Goal: Task Accomplishment & Management: Use online tool/utility

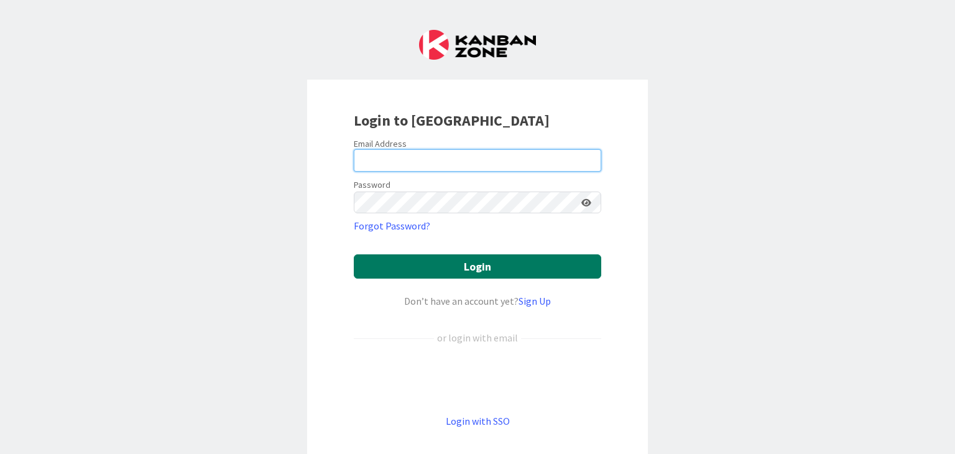
type input "[PERSON_NAME][EMAIL_ADDRESS][PERSON_NAME][DOMAIN_NAME]"
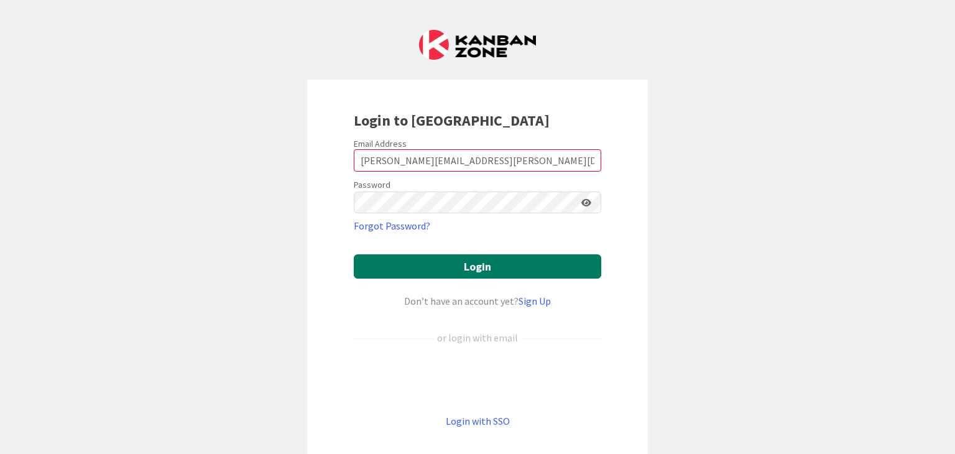
click at [436, 259] on button "Login" at bounding box center [477, 266] width 247 height 24
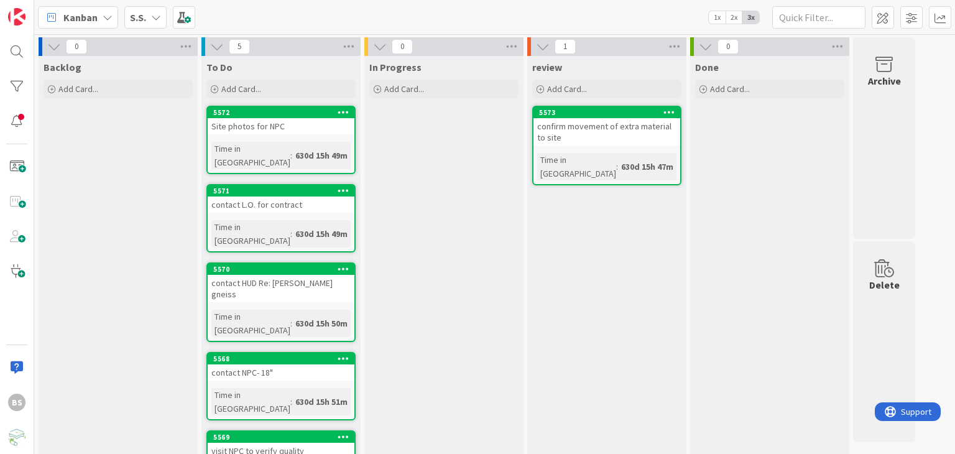
click at [104, 18] on icon at bounding box center [108, 17] width 10 height 10
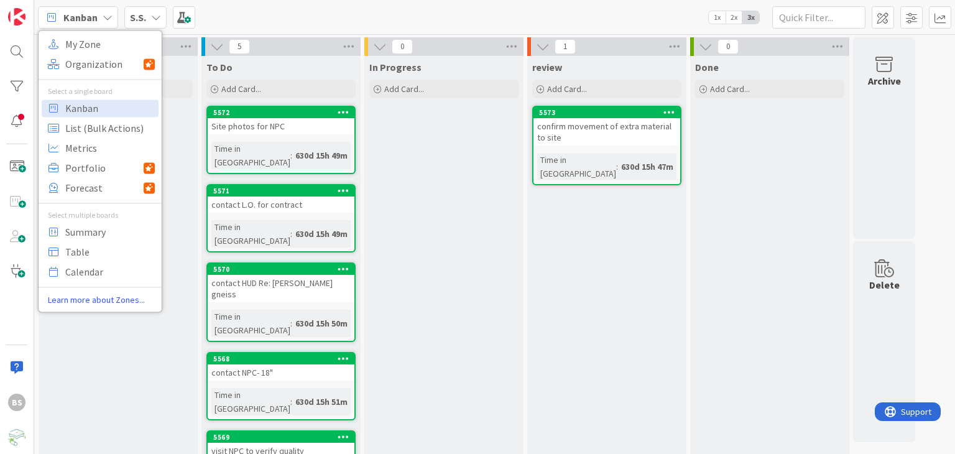
click at [104, 18] on icon at bounding box center [108, 17] width 10 height 10
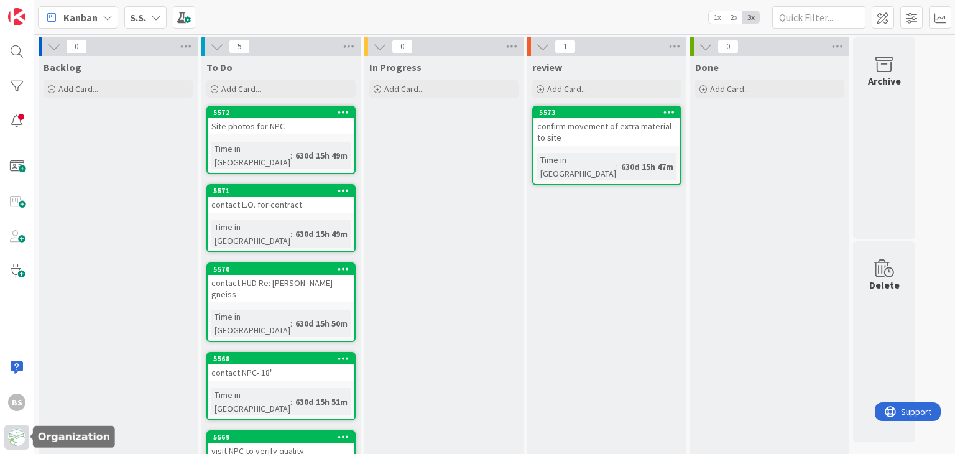
click at [19, 441] on img at bounding box center [16, 436] width 17 height 17
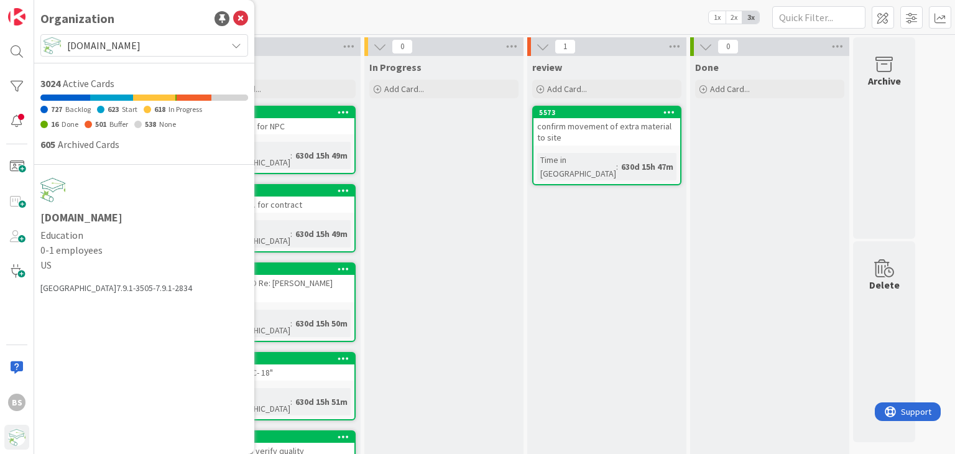
click at [103, 47] on span "[DOMAIN_NAME]" at bounding box center [143, 45] width 153 height 17
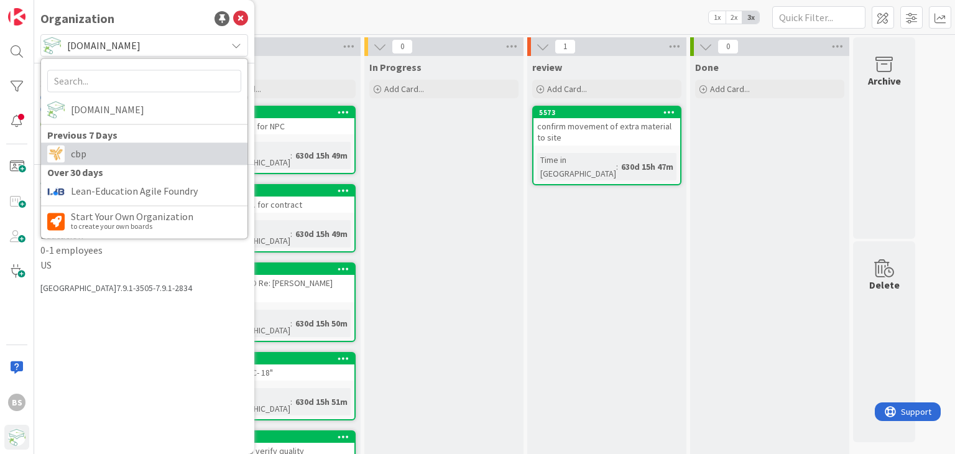
click at [77, 151] on span "cbp" at bounding box center [156, 153] width 170 height 19
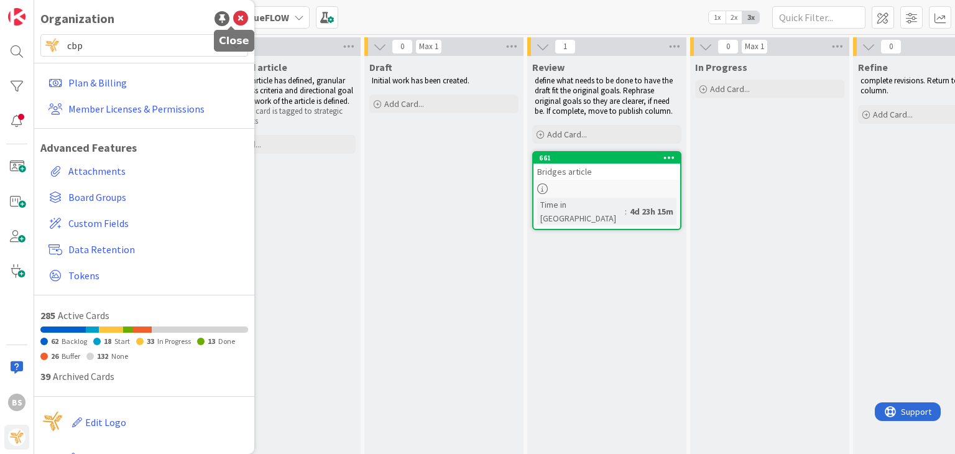
click at [233, 19] on icon at bounding box center [240, 18] width 15 height 15
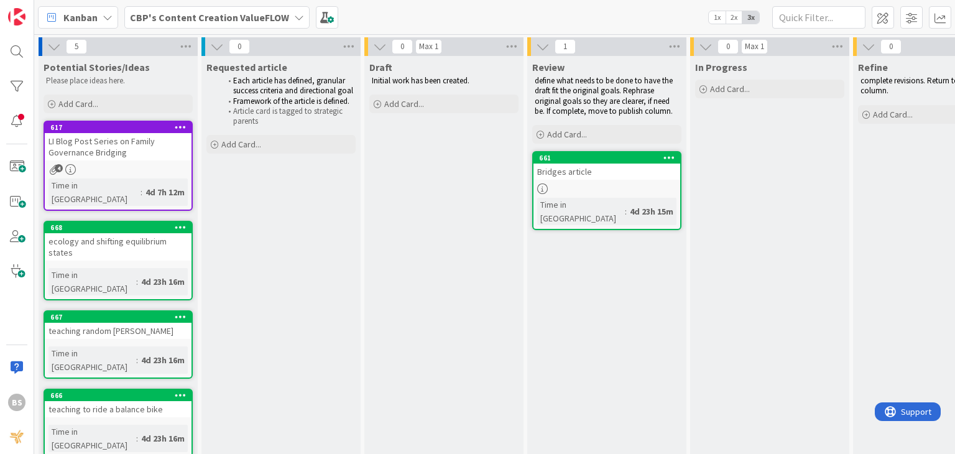
click at [166, 12] on b "CBP's Content Creation ValueFLOW" at bounding box center [209, 17] width 159 height 12
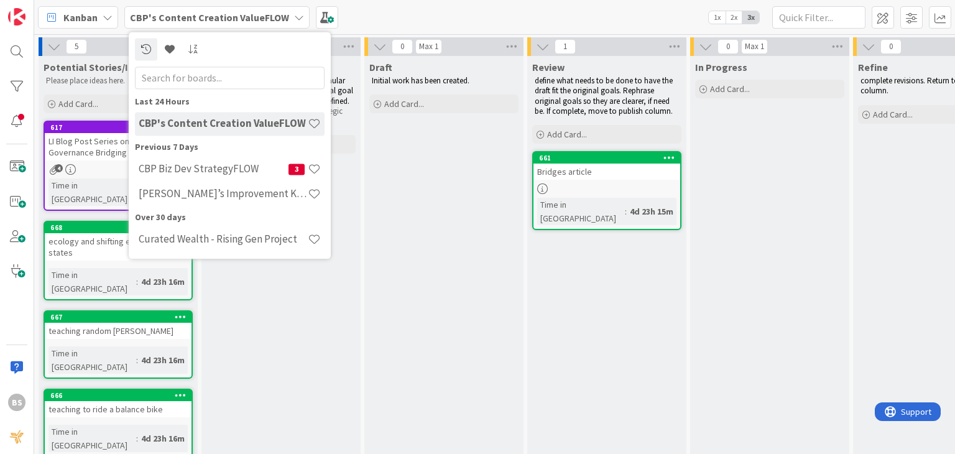
click at [166, 12] on b "CBP's Content Creation ValueFLOW" at bounding box center [209, 17] width 159 height 12
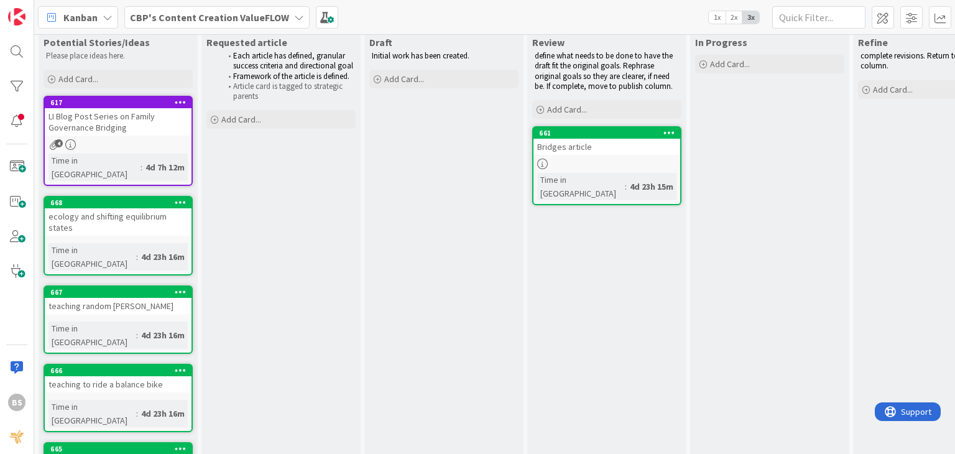
scroll to position [25, 0]
click at [106, 129] on div "LI Blog Post Series on Family Governance Bridging" at bounding box center [118, 121] width 147 height 27
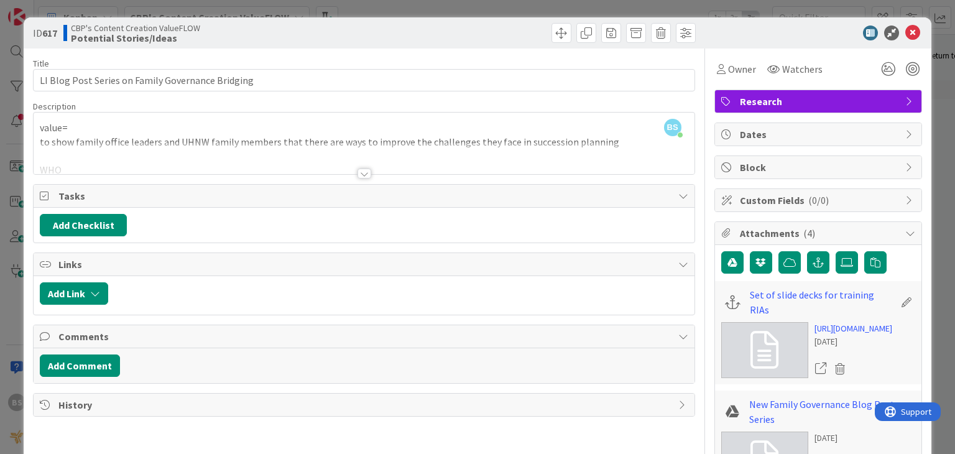
click at [365, 175] on div at bounding box center [364, 173] width 14 height 10
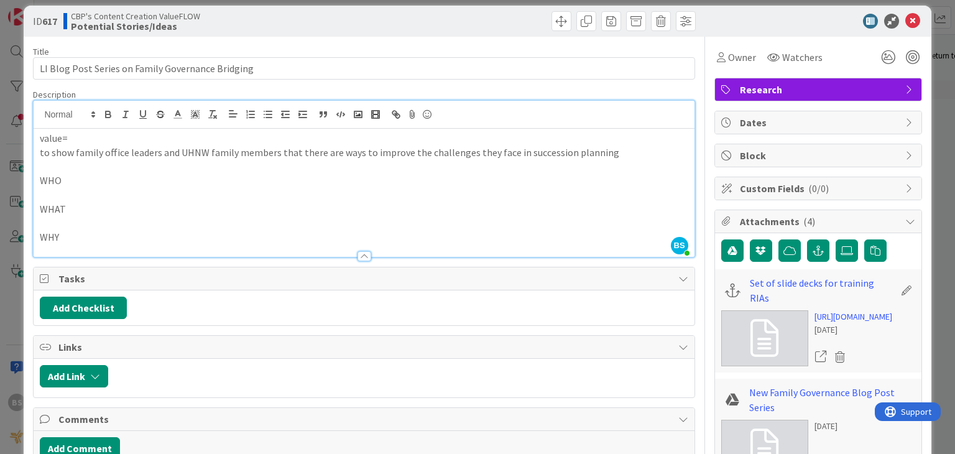
scroll to position [10, 0]
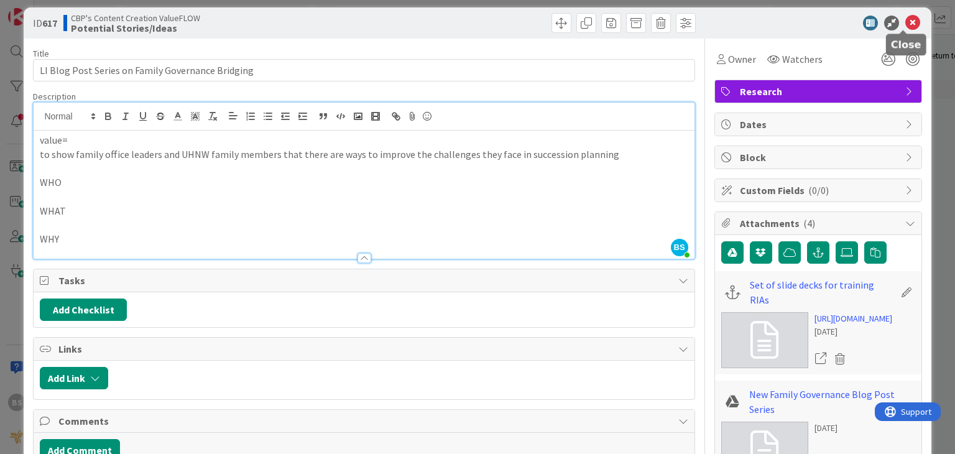
click at [905, 19] on icon at bounding box center [912, 23] width 15 height 15
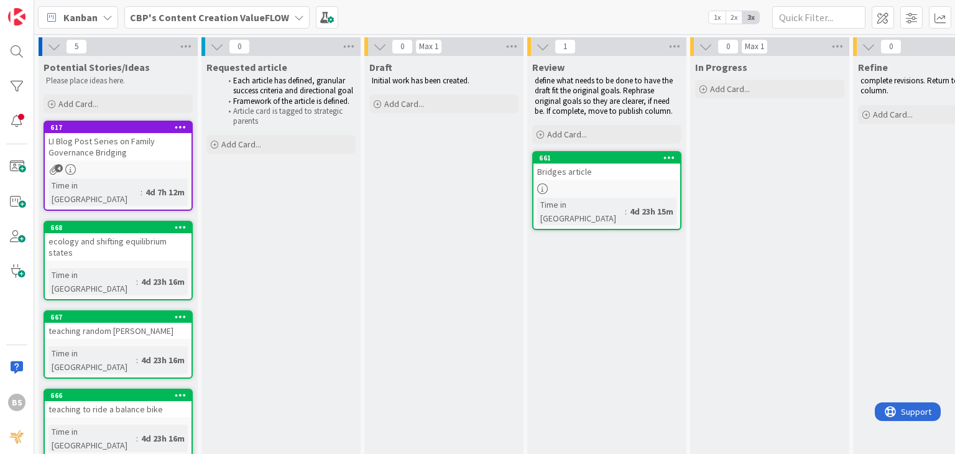
scroll to position [36, 0]
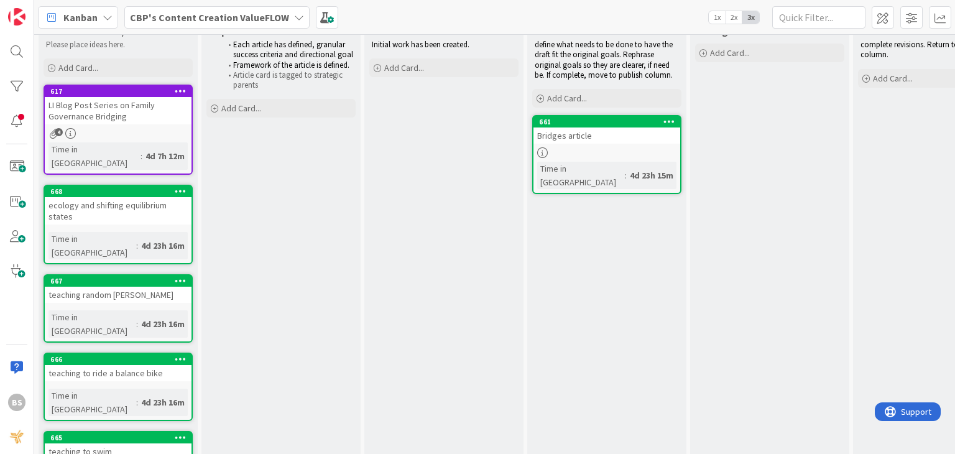
click at [780, 164] on div "In Progress Add Card..." at bounding box center [769, 264] width 159 height 489
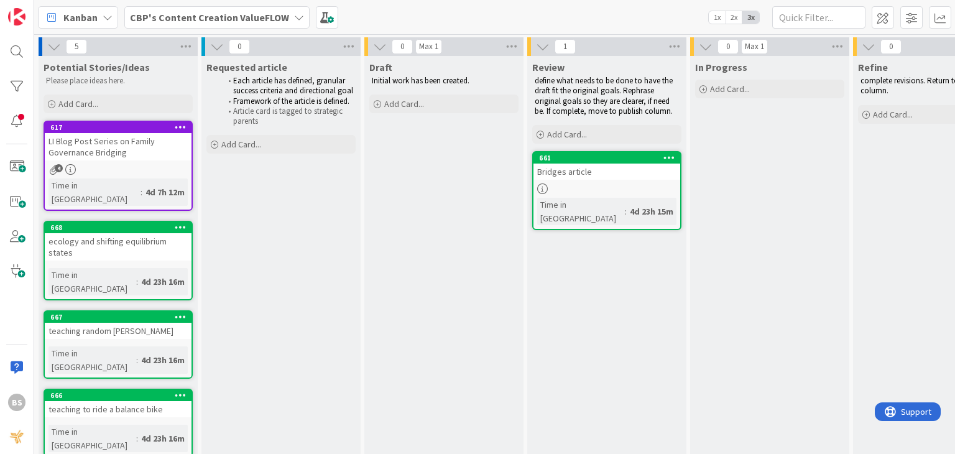
click at [112, 15] on div "Kanban" at bounding box center [78, 17] width 80 height 22
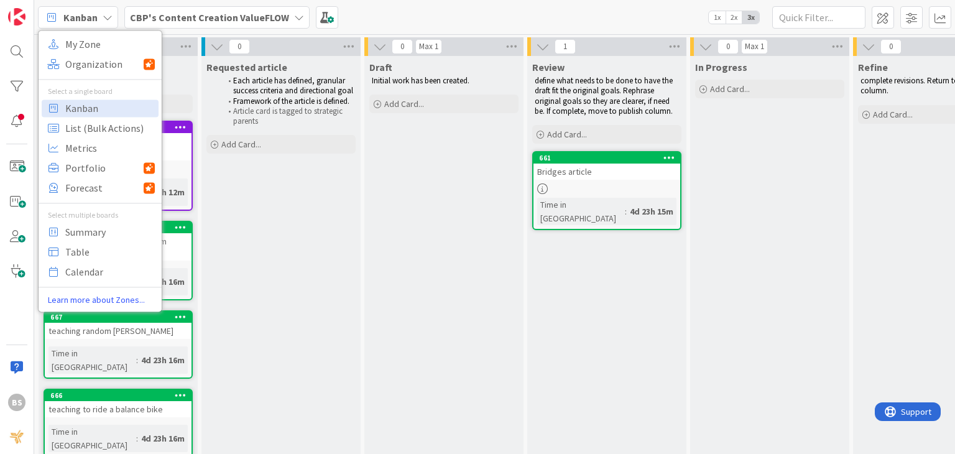
click at [195, 11] on b "CBP's Content Creation ValueFLOW" at bounding box center [209, 17] width 159 height 12
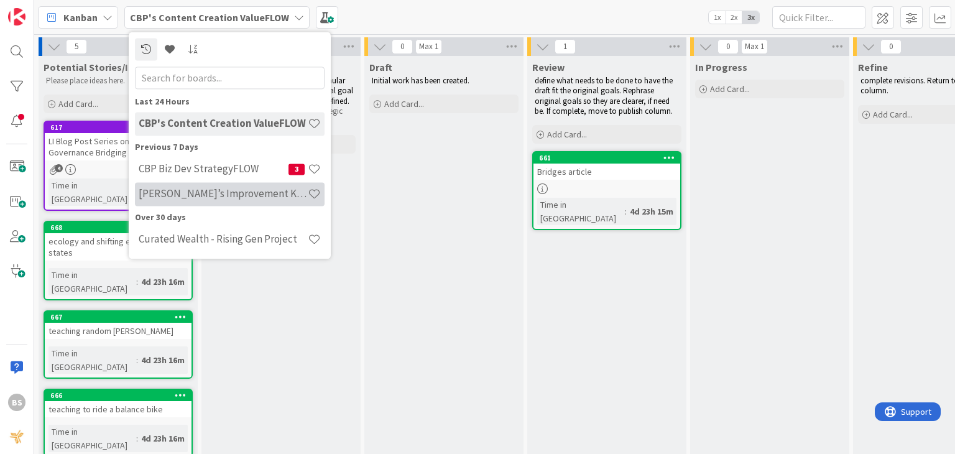
click at [183, 200] on h4 "[PERSON_NAME]’s Improvement Kata" at bounding box center [223, 194] width 169 height 12
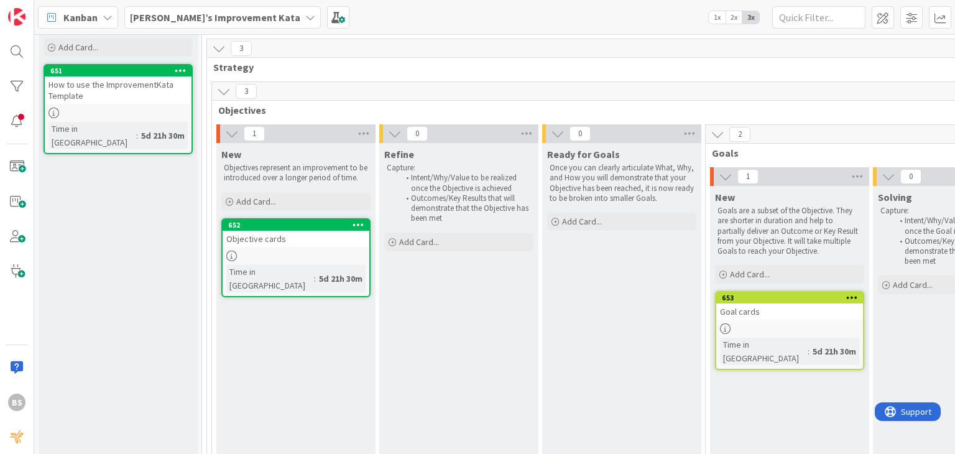
scroll to position [37, 0]
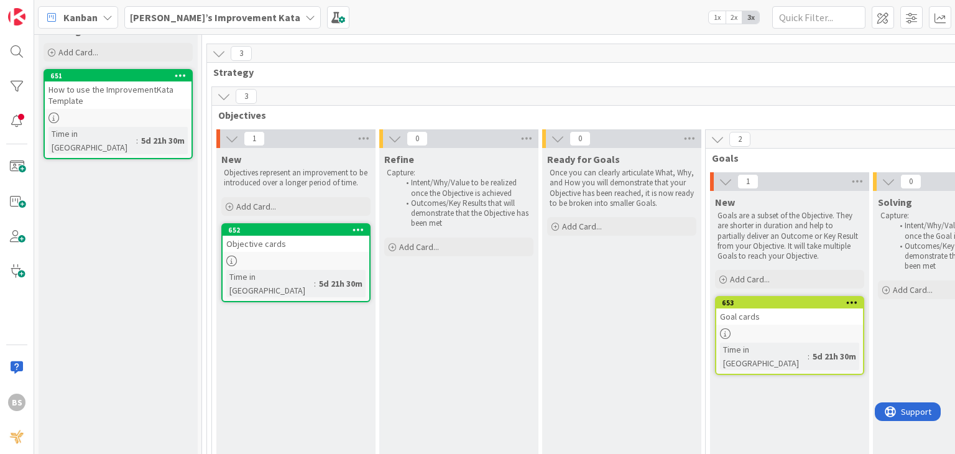
click at [248, 210] on span "Add Card..." at bounding box center [256, 206] width 40 height 11
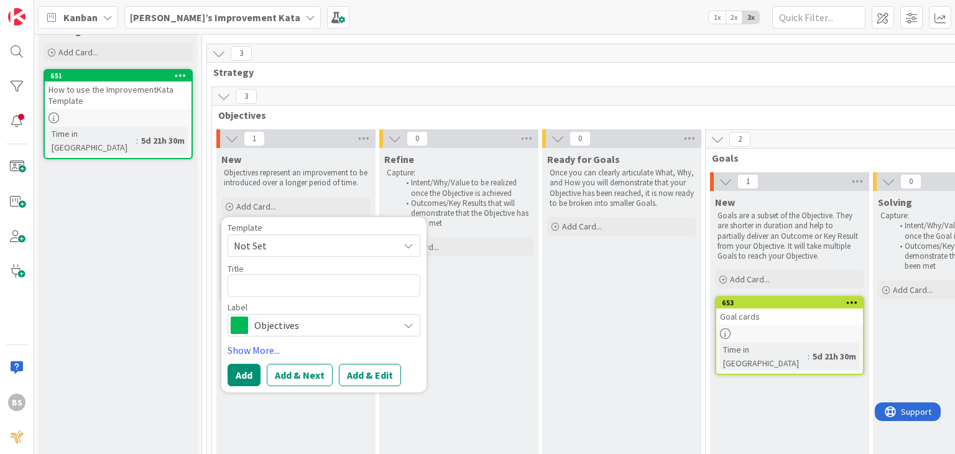
click at [356, 234] on span "Not Set" at bounding box center [324, 245] width 193 height 22
click at [262, 288] on textarea at bounding box center [324, 285] width 193 height 22
type textarea "d"
type textarea "x"
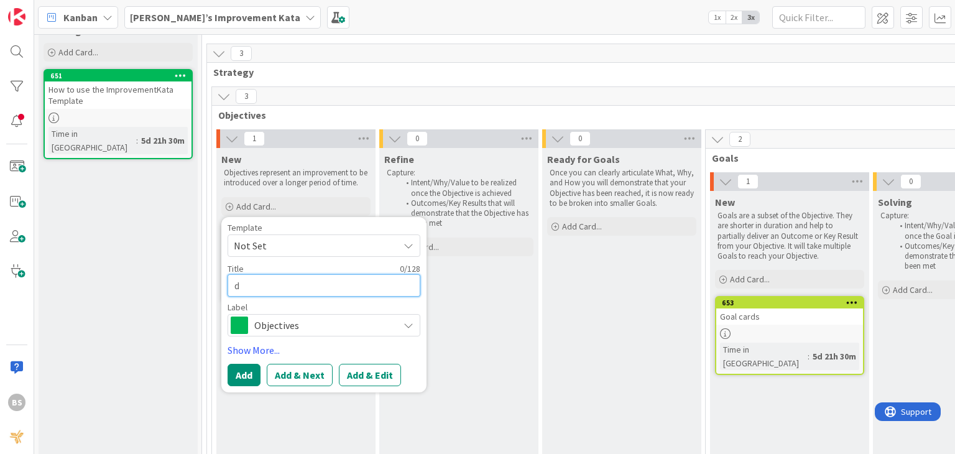
type textarea "de"
type textarea "x"
type textarea "desi"
type textarea "x"
type textarea "design"
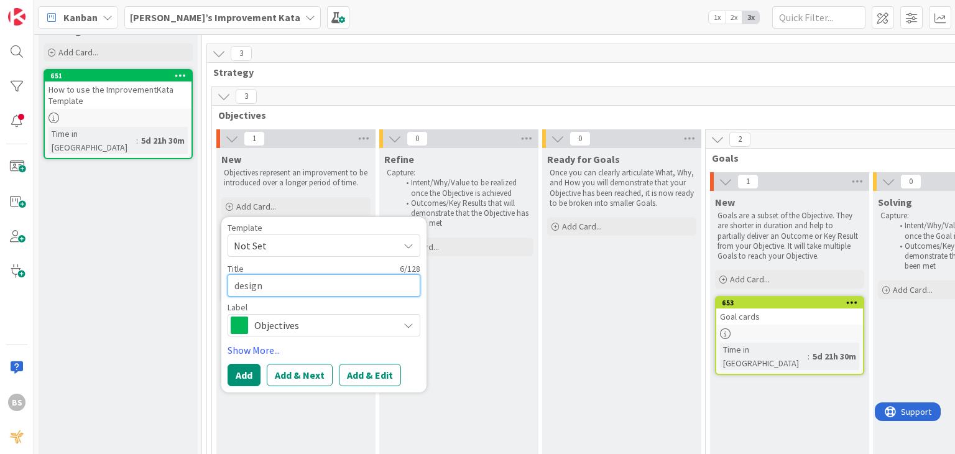
type textarea "x"
type textarea "design"
type textarea "x"
type textarea "design M"
type textarea "x"
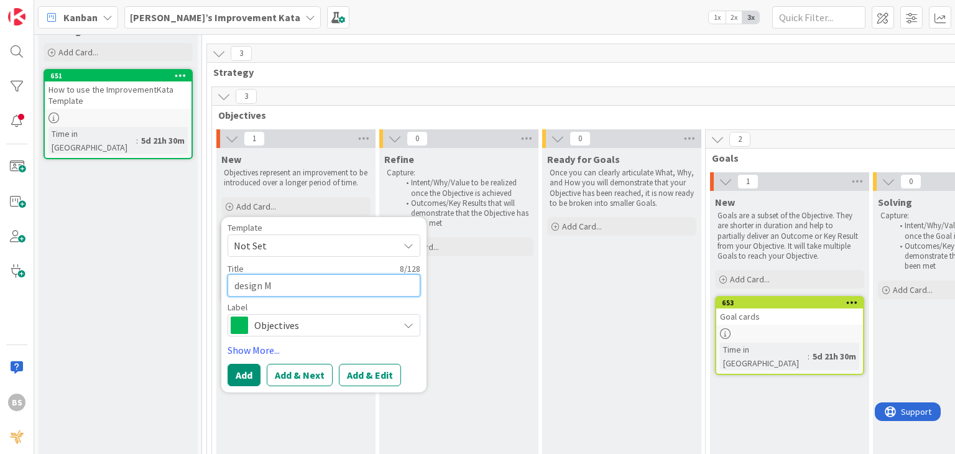
type textarea "design Ma"
type textarea "x"
type textarea "design M"
type textarea "x"
type textarea "design"
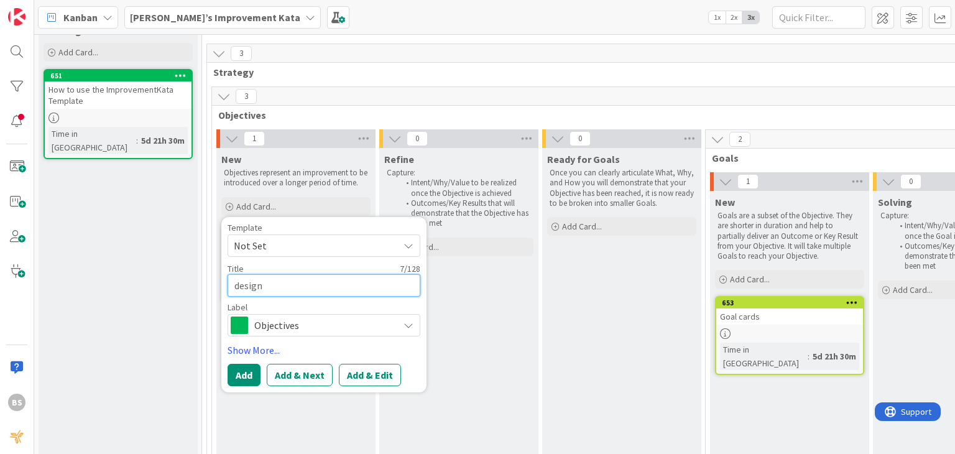
type textarea "x"
type textarea "design K"
type textarea "x"
type textarea "design Ka"
type textarea "x"
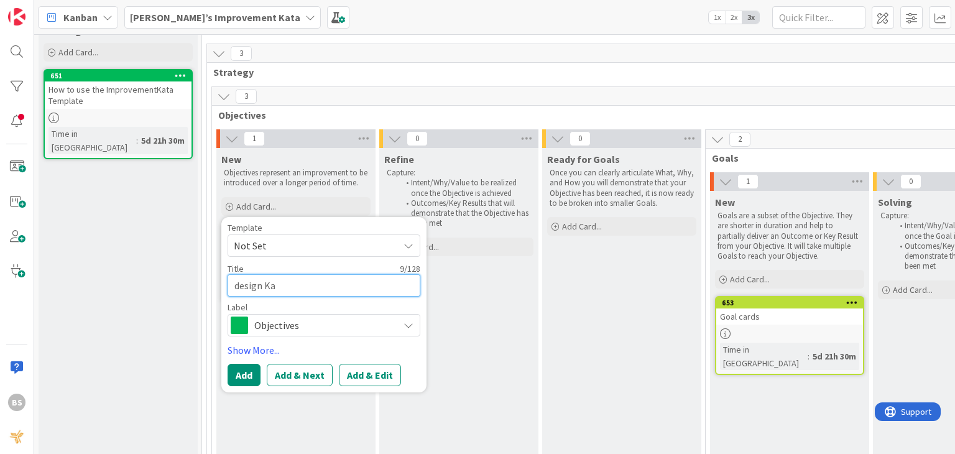
type textarea "design Kan"
type textarea "x"
type textarea "design Kanb"
type textarea "x"
type textarea "design Kanba"
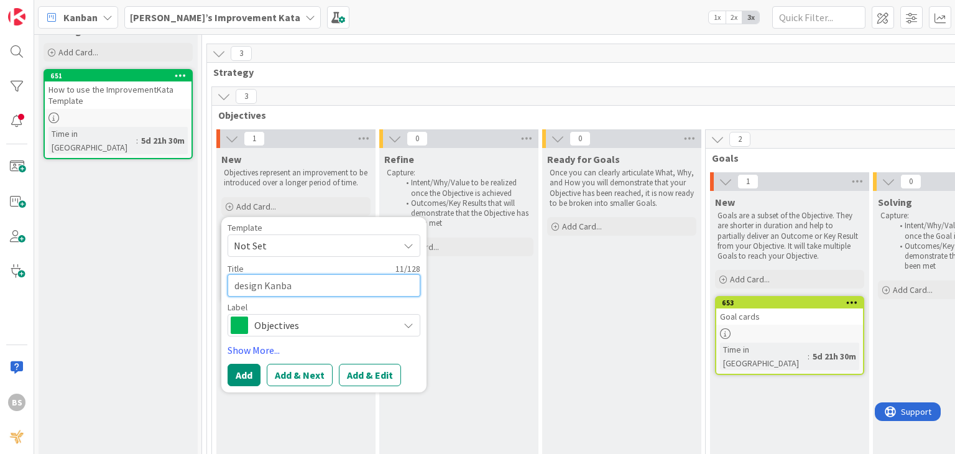
type textarea "x"
type textarea "design Kanban"
type textarea "x"
type textarea "design Kanban"
type textarea "x"
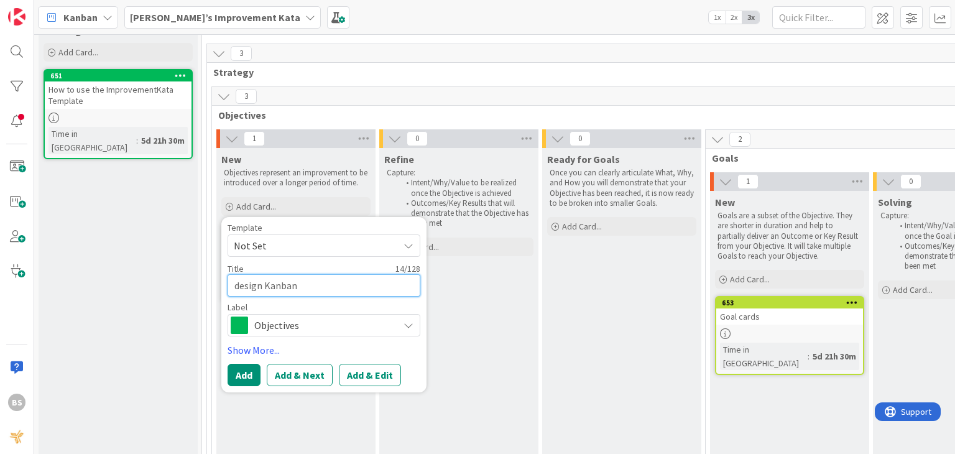
type textarea "design Kanban c"
type textarea "x"
type textarea "design Kanban co"
type textarea "x"
type textarea "design Kanban col"
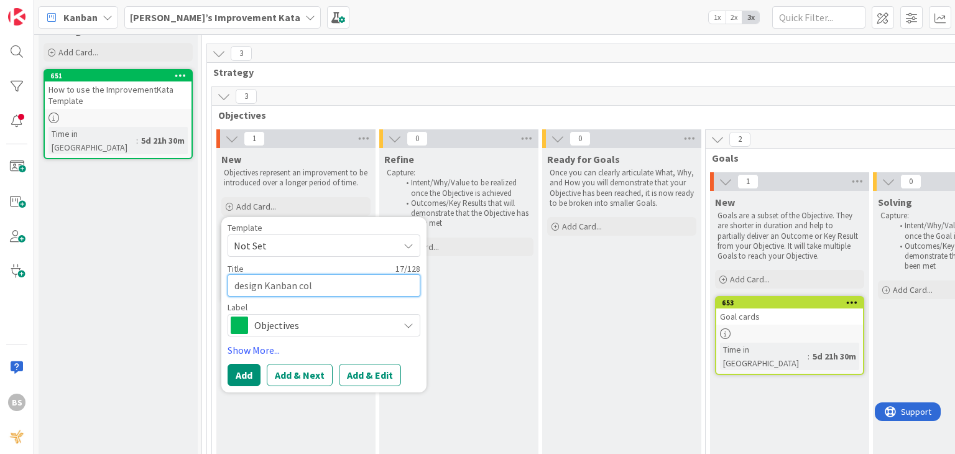
type textarea "x"
type textarea "design Kanban colu"
type textarea "x"
type textarea "design Kanban colum"
type textarea "x"
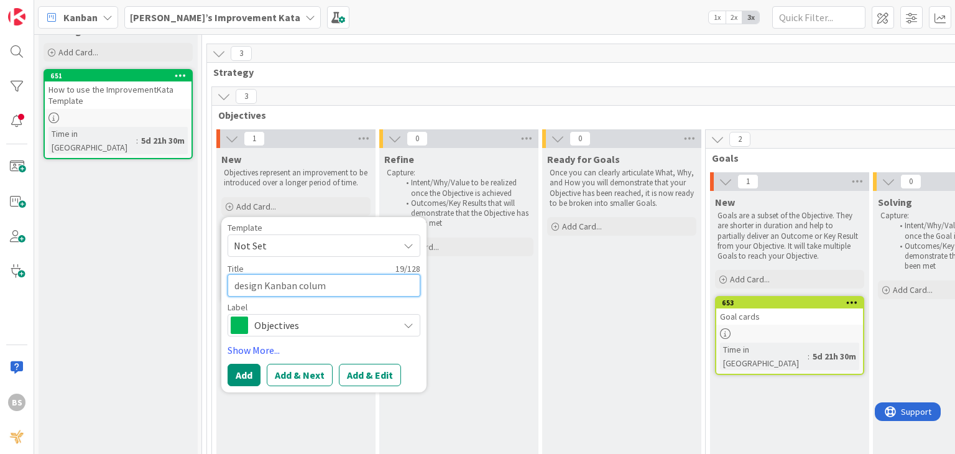
type textarea "design Kanban column"
type textarea "x"
type textarea "design Kanban columns"
type textarea "x"
type textarea "design Kanban columns"
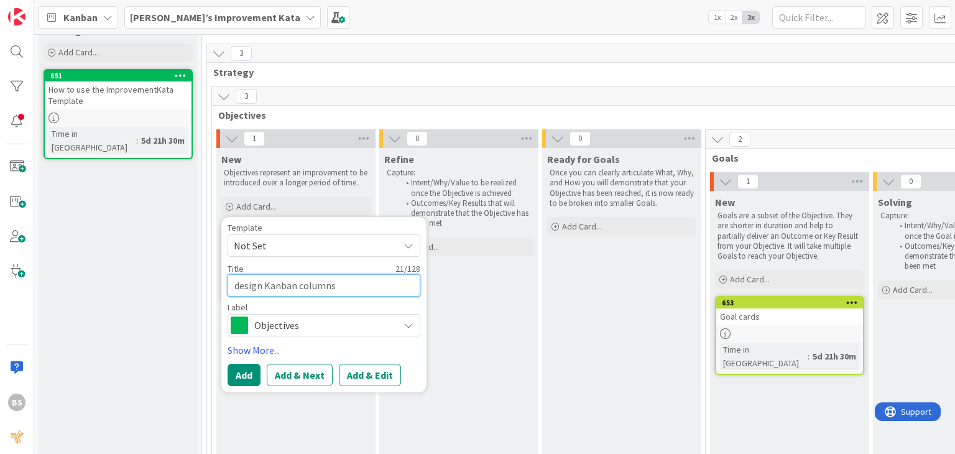
type textarea "x"
type textarea "design Kanban columns to"
type textarea "x"
type textarea "design Kanban columns to"
type textarea "x"
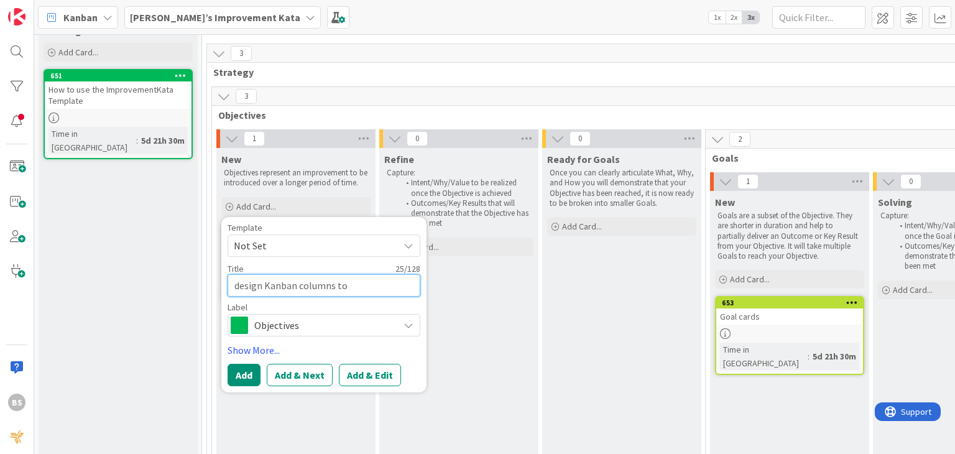
type textarea "design Kanban columns to a"
type textarea "x"
type textarea "design Kanban columns to al"
type textarea "x"
type textarea "design Kanban columns to all"
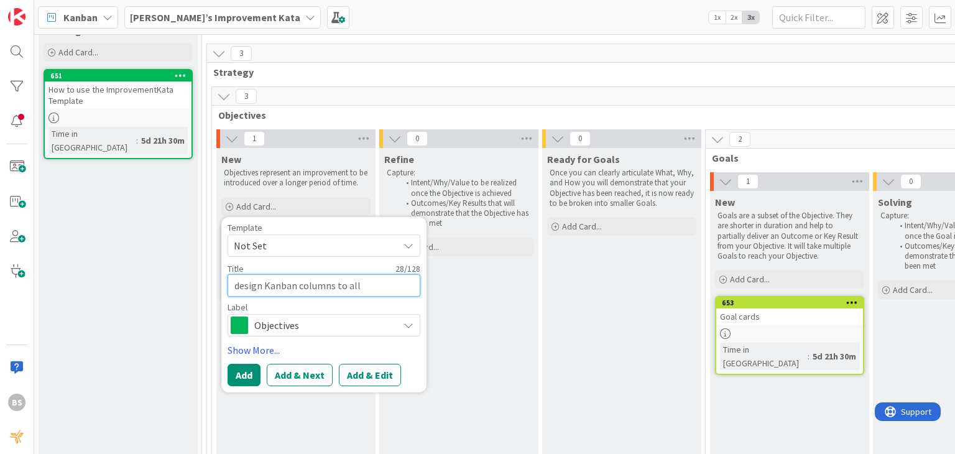
type textarea "x"
type textarea "design Kanban columns to allo"
type textarea "x"
type textarea "design Kanban columns to allow"
type textarea "x"
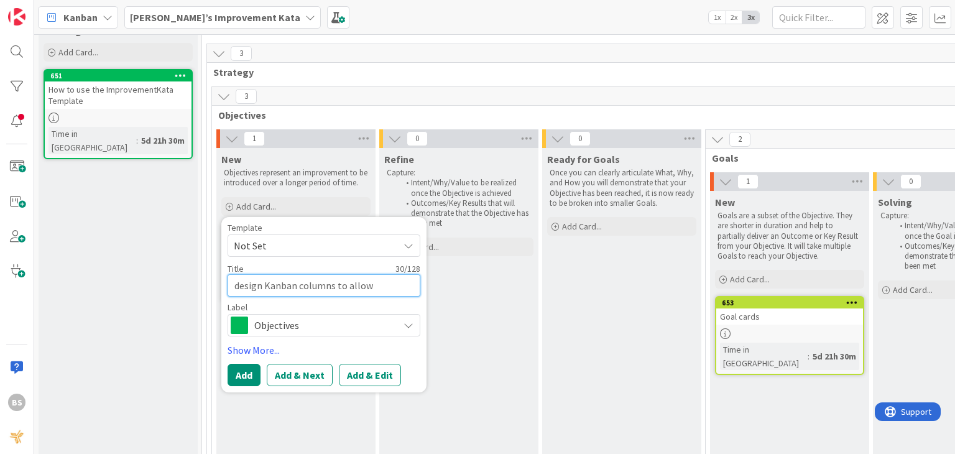
type textarea "design Kanban columns to allow"
type textarea "x"
type textarea "design Kanban columns to allow f"
type textarea "x"
type textarea "design Kanban columns to allow fo"
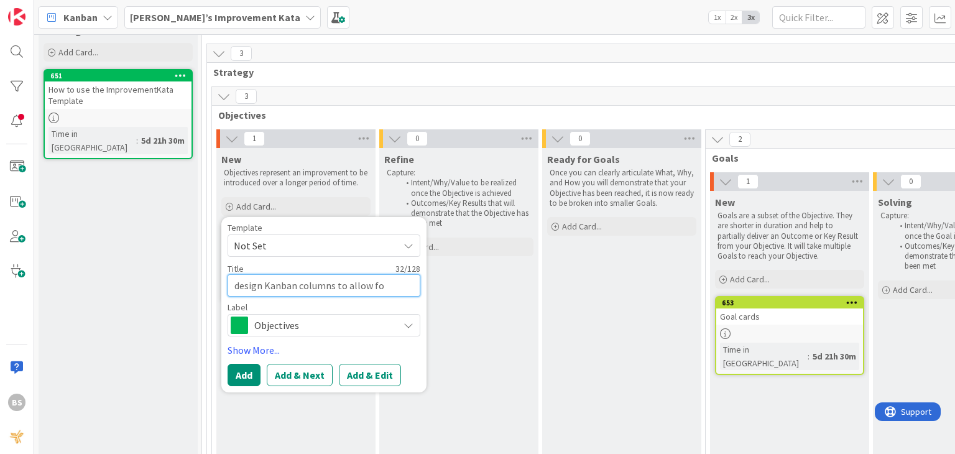
type textarea "x"
type textarea "design Kanban columns to allow for"
type textarea "x"
type textarea "design Kanban columns to allow for"
type textarea "x"
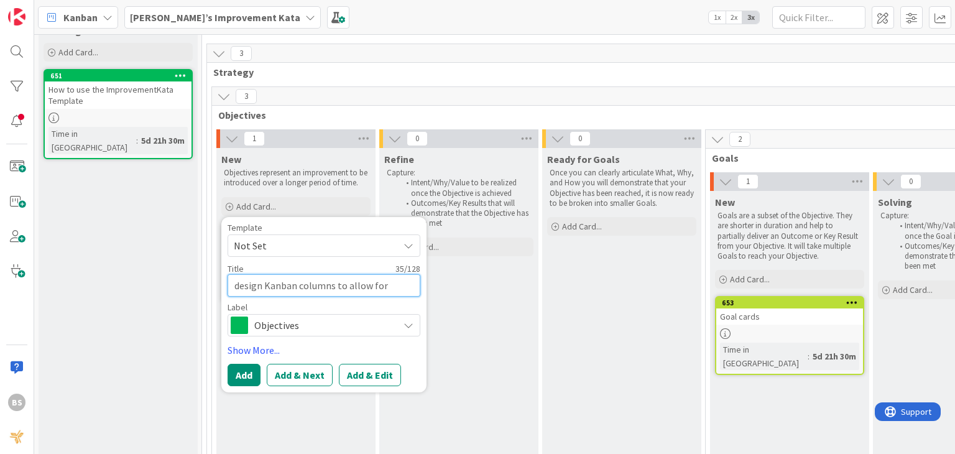
type textarea "design Kanban columns to allow for i"
type textarea "x"
type textarea "design Kanban columns to allow for ind"
type textarea "x"
type textarea "design Kanban columns to allow for inde"
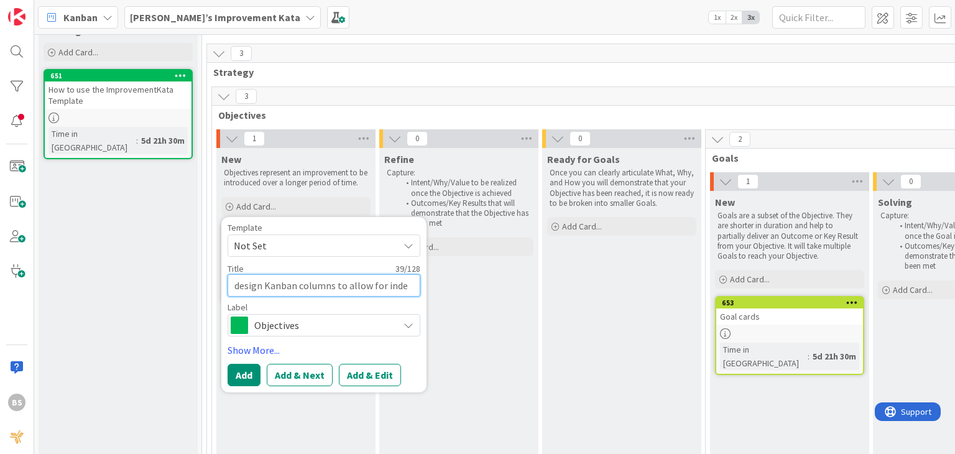
type textarea "x"
type textarea "design Kanban columns to allow for indepe"
type textarea "x"
type textarea "design Kanban columns to allow for indepen"
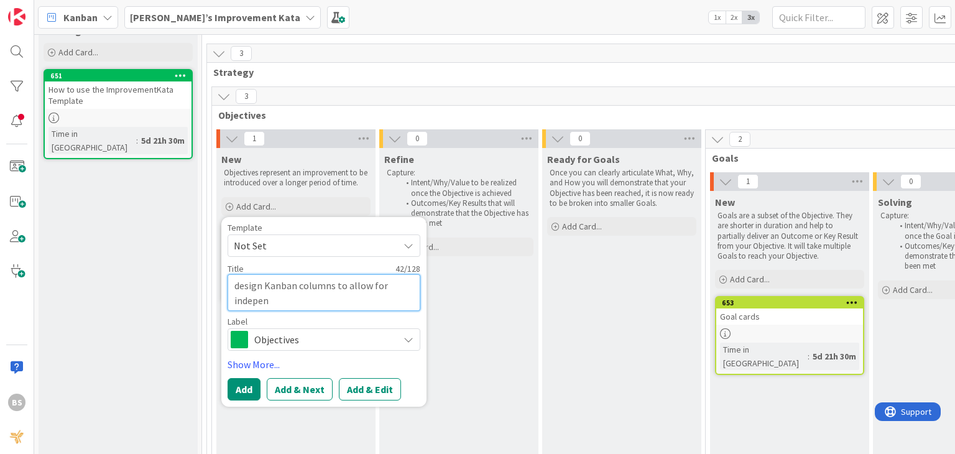
type textarea "x"
type textarea "design Kanban columns to allow for independ"
type textarea "x"
type textarea "design Kanban columns to allow for independe"
type textarea "x"
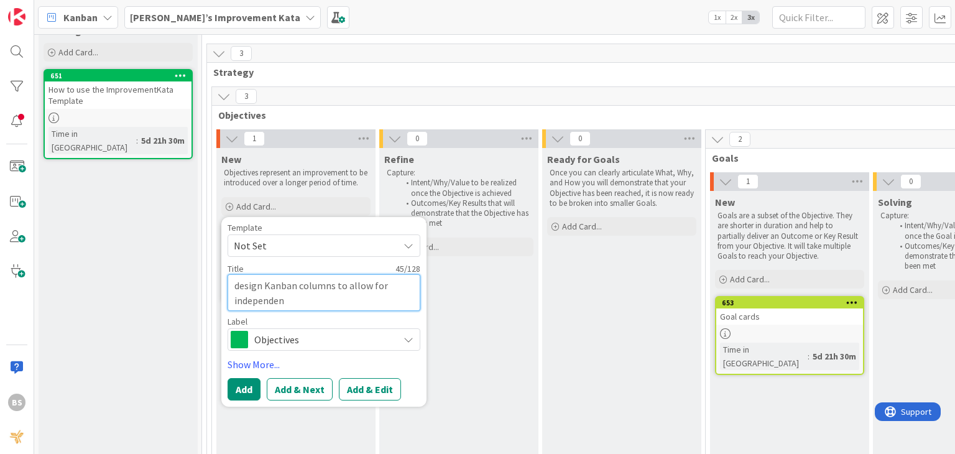
type textarea "design Kanban columns to allow for independent"
type textarea "x"
type textarea "design Kanban columns to allow for independent"
type textarea "x"
type textarea "design Kanban columns to allow for independen"
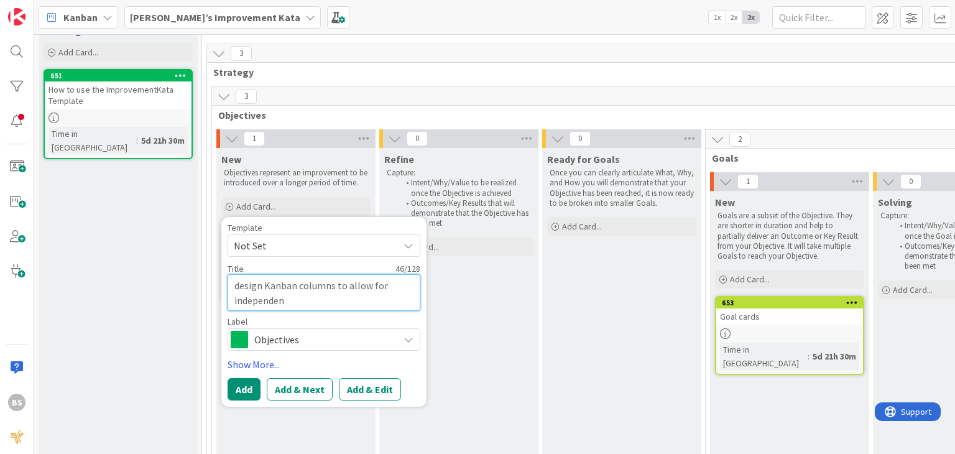
type textarea "x"
type textarea "design Kanban columns to allow for independe"
type textarea "x"
type textarea "design Kanban columns to allow for independ"
type textarea "x"
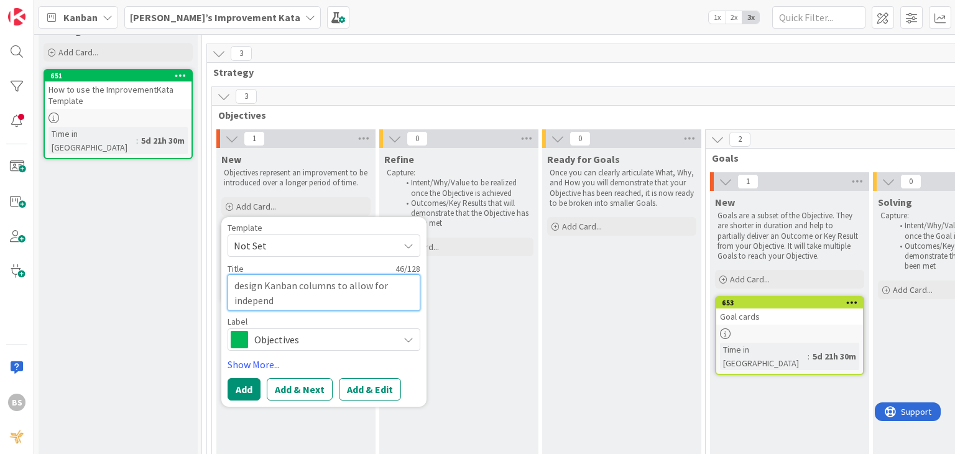
type textarea "design Kanban columns to allow for indepen"
type textarea "x"
type textarea "design Kanban columns to allow for indepe"
type textarea "x"
type textarea "design Kanban columns to allow for indep"
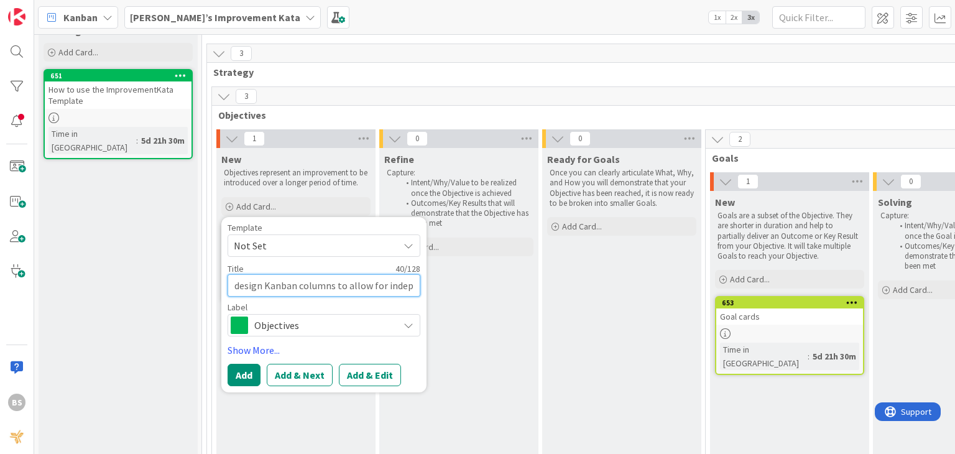
type textarea "x"
type textarea "design Kanban columns to allow for inde"
type textarea "x"
type textarea "design Kanban columns to allow for ind"
type textarea "x"
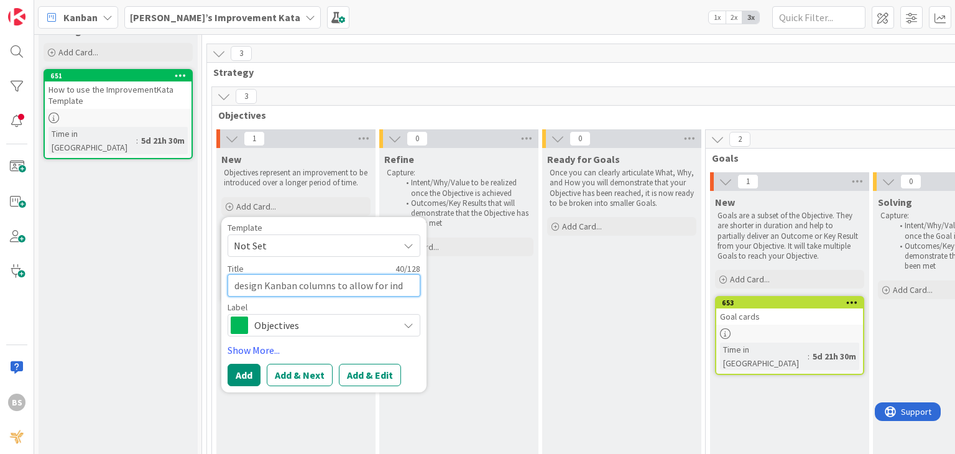
type textarea "design Kanban columns to allow for in"
type textarea "x"
type textarea "design Kanban columns to allow for i"
type textarea "x"
type textarea "design Kanban columns to allow for"
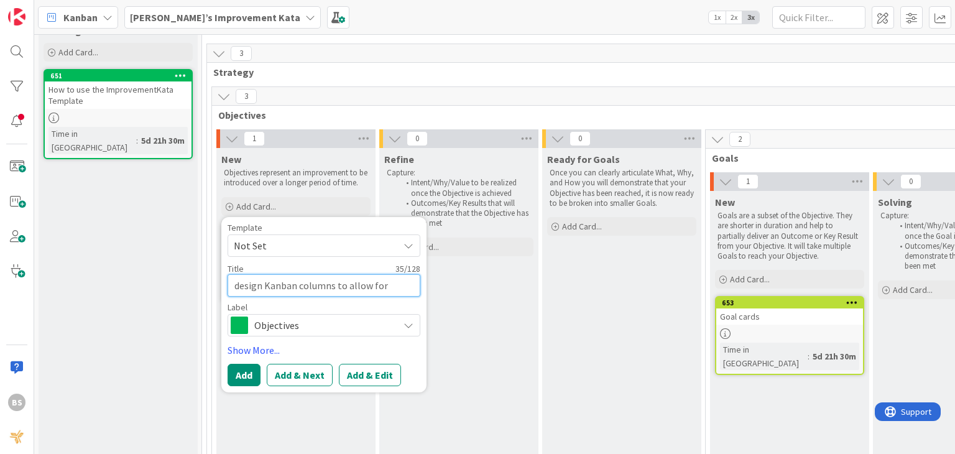
type textarea "x"
type textarea "design Kanban columns to allow for c"
type textarea "x"
type textarea "design Kanban columns to allow for co"
type textarea "x"
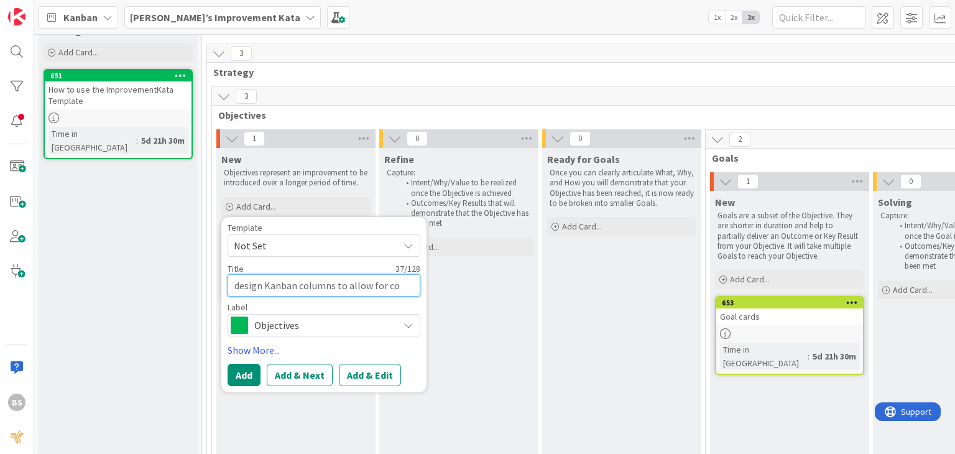
type textarea "design Kanban columns to allow for com"
type textarea "x"
type textarea "design Kanban columns to allow for comm"
type textarea "x"
type textarea "design Kanban columns to allow for commu"
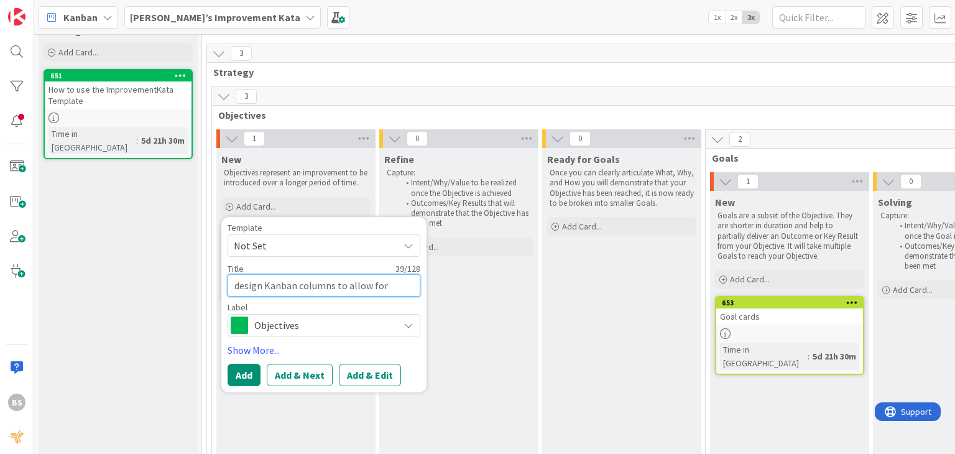
type textarea "x"
type textarea "design Kanban columns to allow for commun"
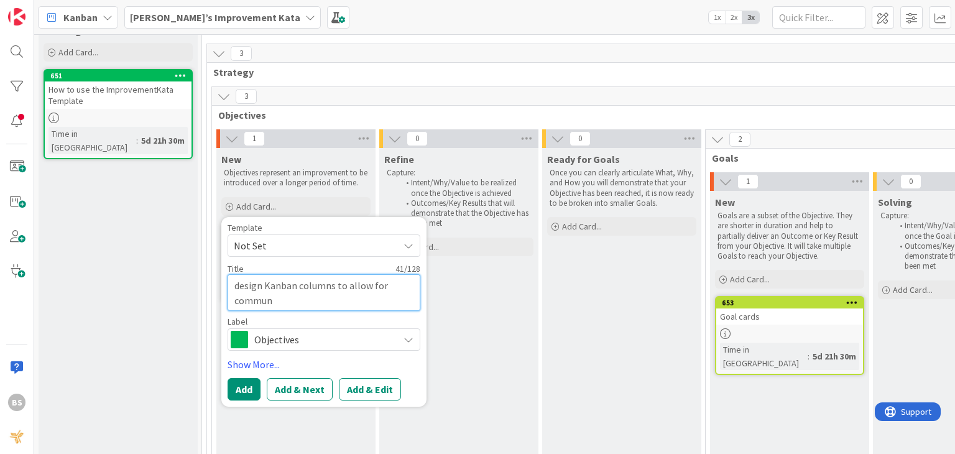
type textarea "x"
type textarea "design Kanban columns to allow for communi"
type textarea "x"
type textarea "design Kanban columns to allow for communic"
type textarea "x"
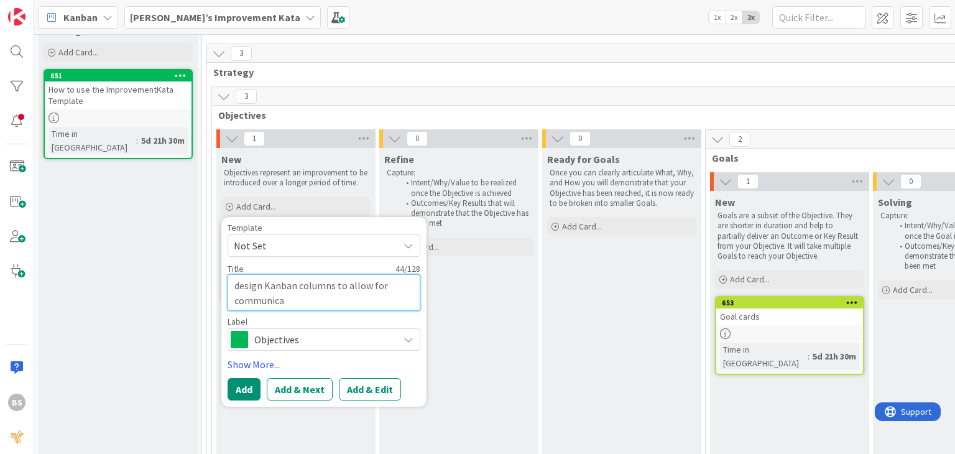
type textarea "design Kanban columns to allow for communicat"
type textarea "x"
type textarea "design Kanban columns to allow for communicatio"
type textarea "x"
type textarea "design Kanban columns to allow for communication"
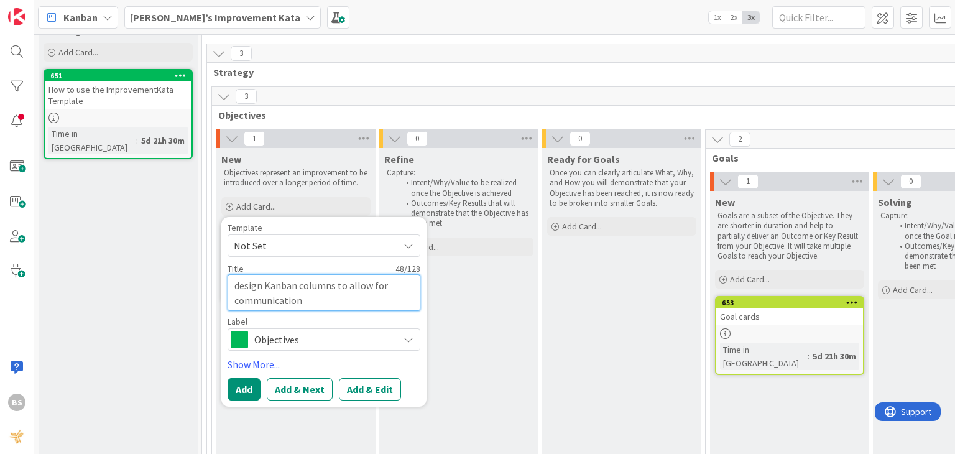
type textarea "x"
type textarea "design Kanban columns to allow for communicati"
type textarea "x"
type textarea "design Kanban columns to allow for communicat"
type textarea "x"
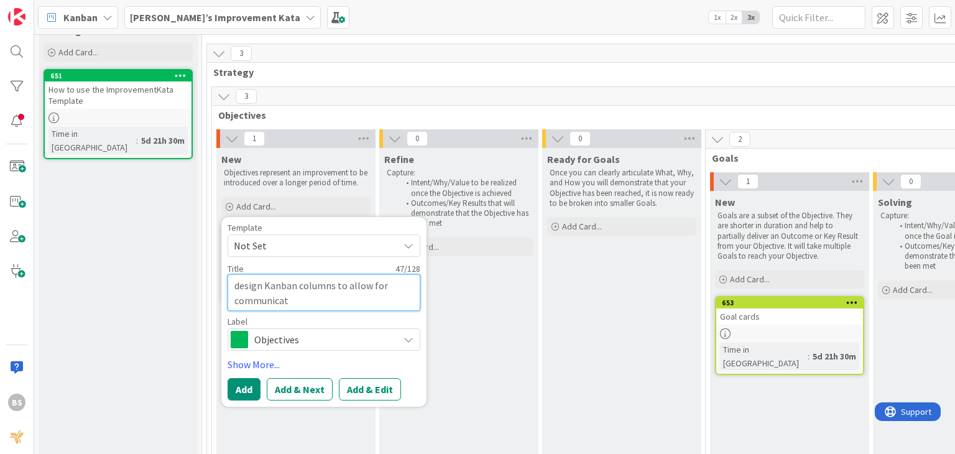
type textarea "design Kanban columns to allow for communica"
type textarea "x"
type textarea "design Kanban columns to allow for communic"
type textarea "x"
type textarea "design Kanban columns to allow for communi"
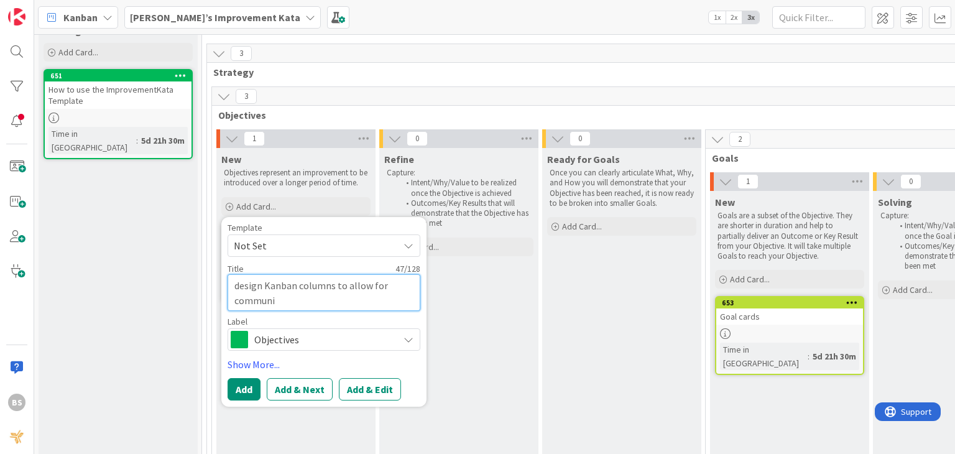
type textarea "x"
type textarea "design Kanban columns to allow for commun"
type textarea "x"
type textarea "design Kanban columns to allow for commu"
type textarea "x"
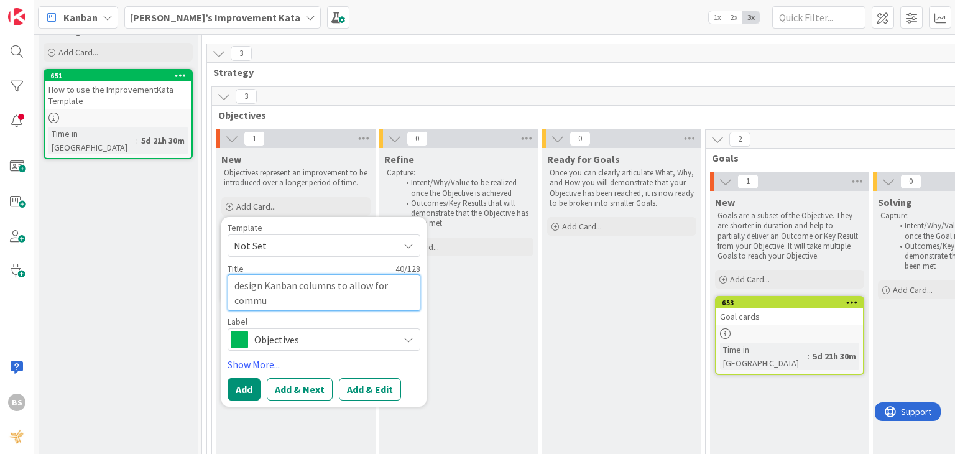
type textarea "design Kanban columns to allow for comm"
type textarea "x"
type textarea "design Kanban columns to allow for com"
type textarea "x"
type textarea "design Kanban columns to allow for co"
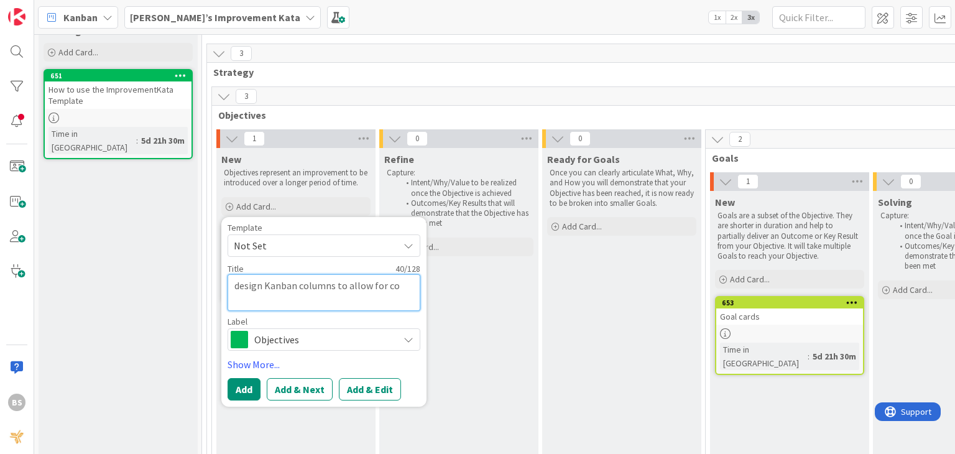
type textarea "x"
type textarea "design Kanban columns to allow for c"
type textarea "x"
type textarea "design Kanban columns to allow for"
type textarea "x"
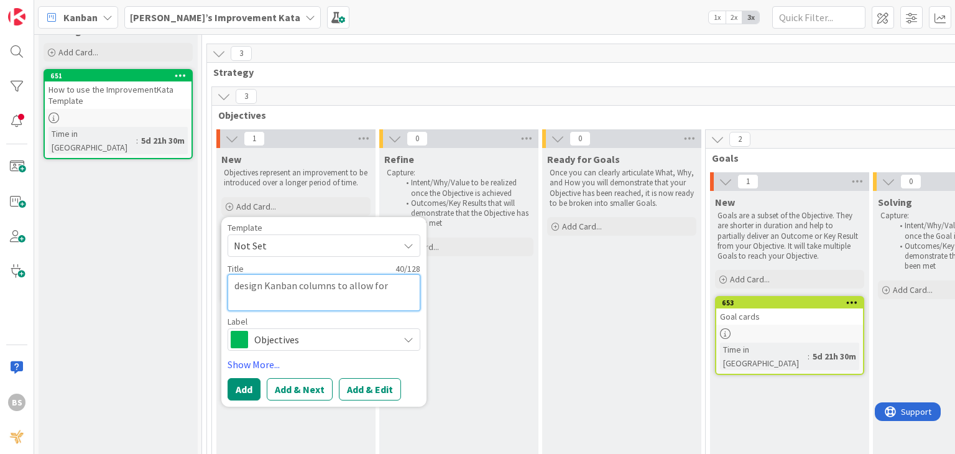
type textarea "design Kanban columns to allow for"
type textarea "x"
type textarea "design Kanban columns to allow fo"
type textarea "x"
type textarea "design Kanban columns to allow f"
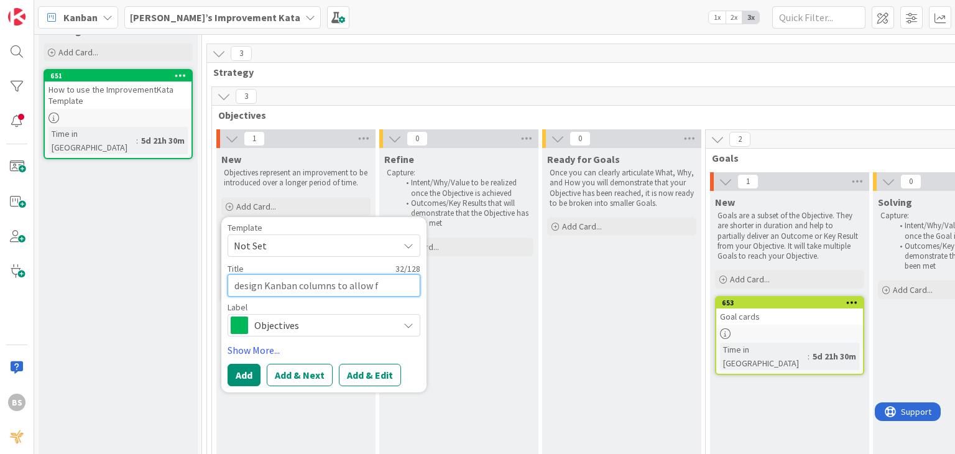
type textarea "x"
type textarea "design Kanban columns to allow"
type textarea "x"
type textarea "design Kanban columns to allow"
type textarea "x"
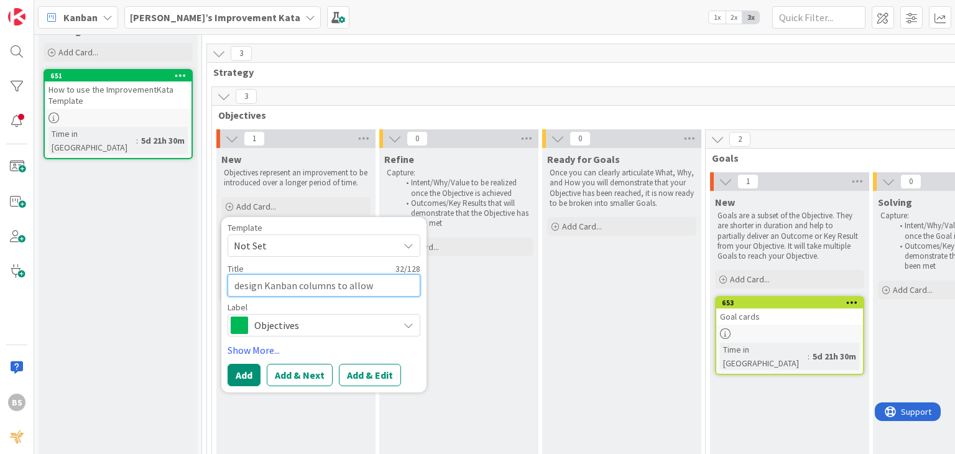
type textarea "design Kanban columns to allo"
type textarea "x"
type textarea "design Kanban columns to all"
type textarea "x"
type textarea "design Kanban columns to al"
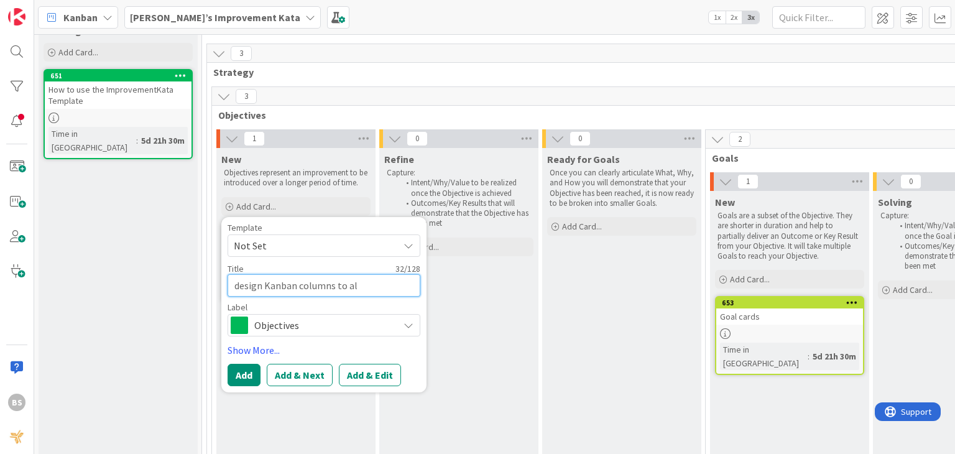
type textarea "x"
type textarea "design Kanban columns to a"
type textarea "x"
type textarea "design Kanban columns to"
type textarea "x"
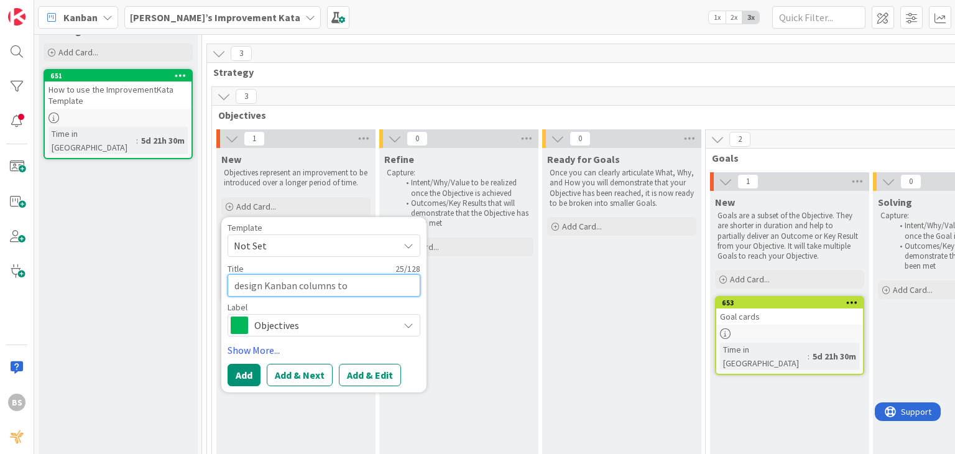
type textarea "design Kanban columns to"
type textarea "x"
type textarea "design Kanban columns t"
type textarea "x"
type textarea "design Kanban columns"
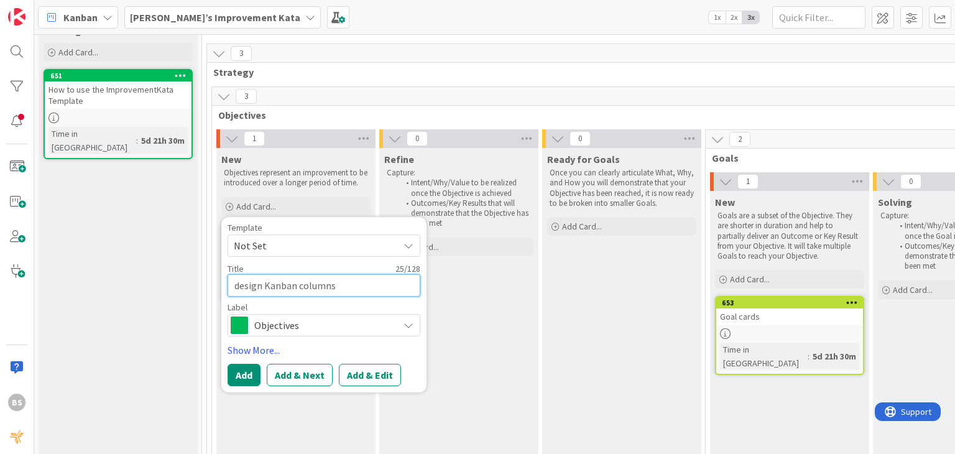
type textarea "x"
type textarea "design Kanban columns"
type textarea "x"
type textarea "design Kanban column"
type textarea "x"
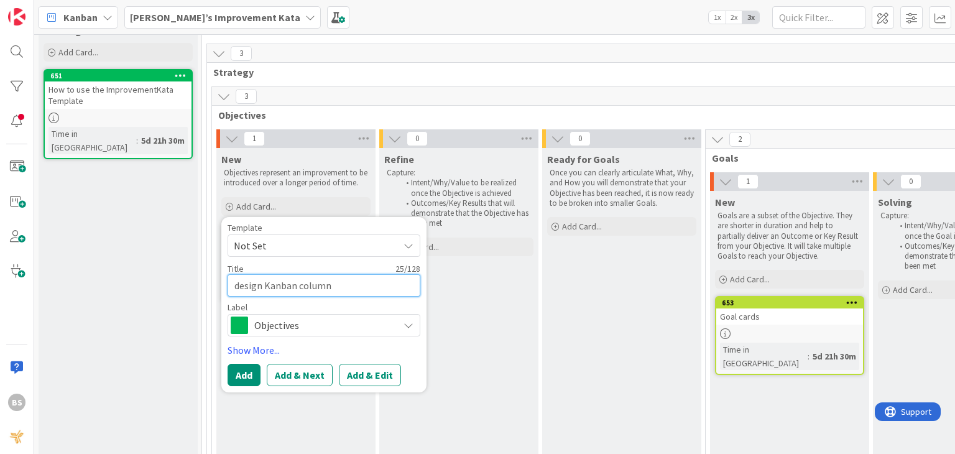
type textarea "design Kanban colum"
type textarea "x"
type textarea "design Kanban colu"
type textarea "x"
type textarea "design Kanban col"
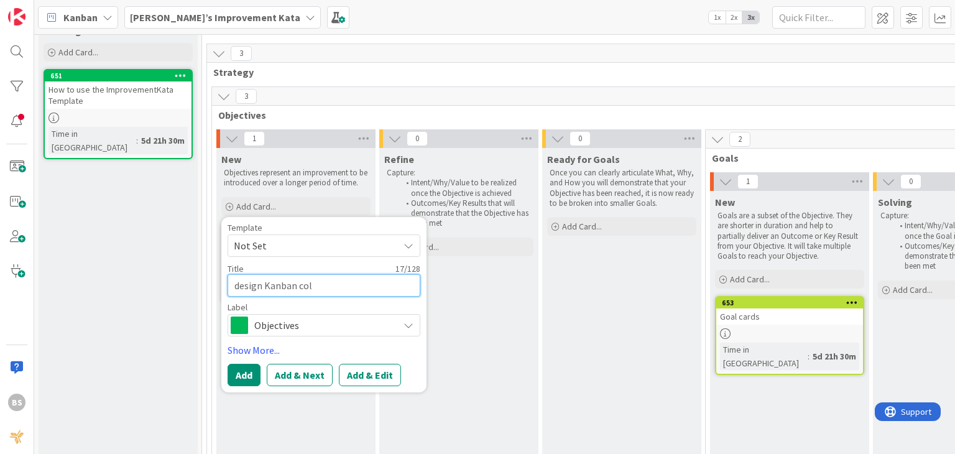
type textarea "x"
type textarea "design Kanban co"
type textarea "x"
type textarea "design Kanban c"
type textarea "x"
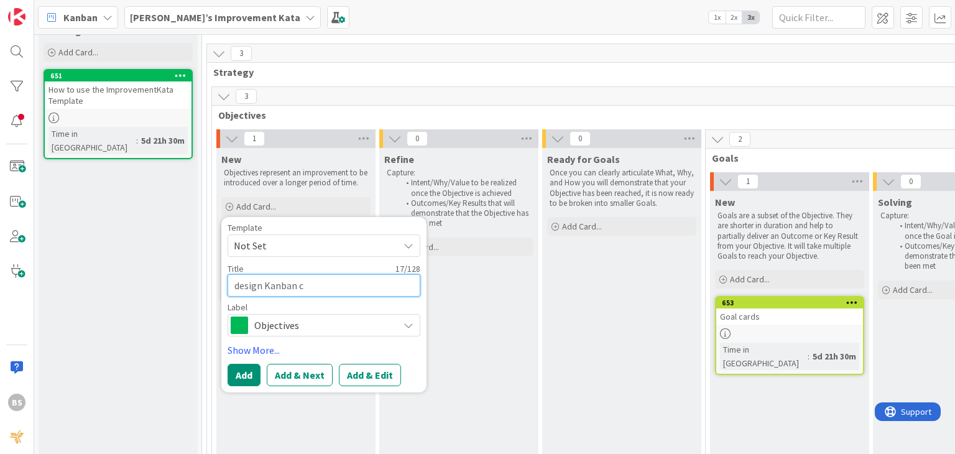
type textarea "design Kanban"
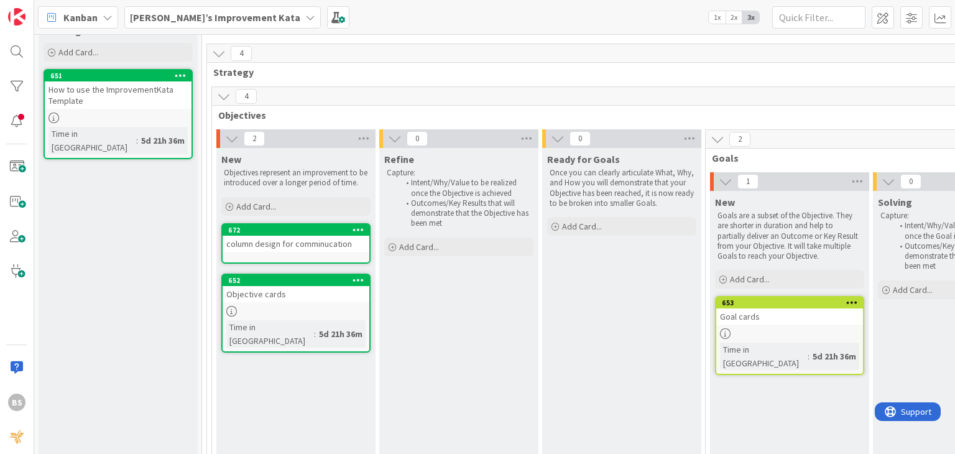
click at [313, 239] on div "column design for comminucation" at bounding box center [296, 244] width 147 height 16
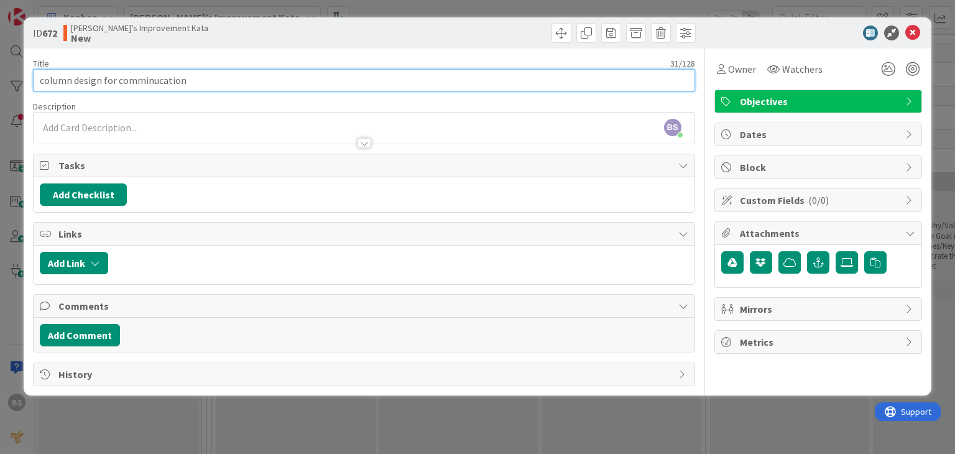
click at [155, 83] on input "column design for comminucation" at bounding box center [363, 80] width 661 height 22
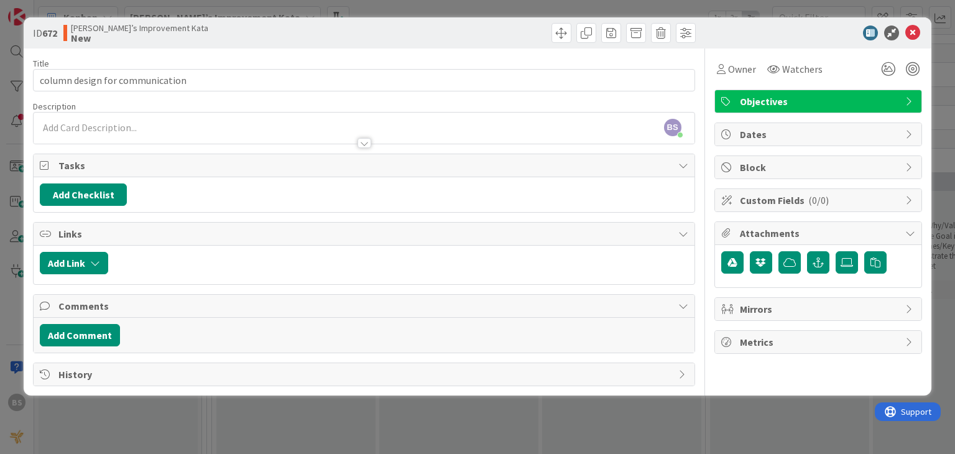
click at [203, 126] on div "BS [PERSON_NAME] just joined" at bounding box center [364, 128] width 660 height 31
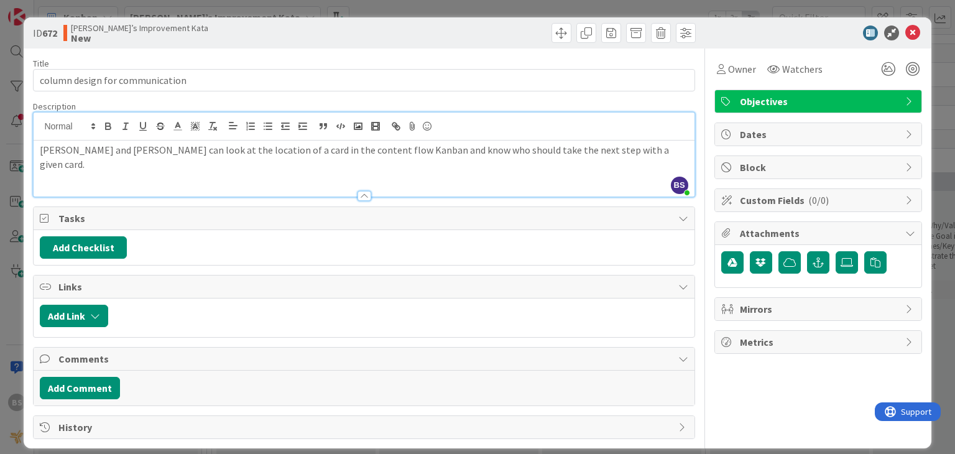
click at [722, 32] on div at bounding box center [812, 32] width 220 height 15
click at [905, 31] on icon at bounding box center [912, 32] width 15 height 15
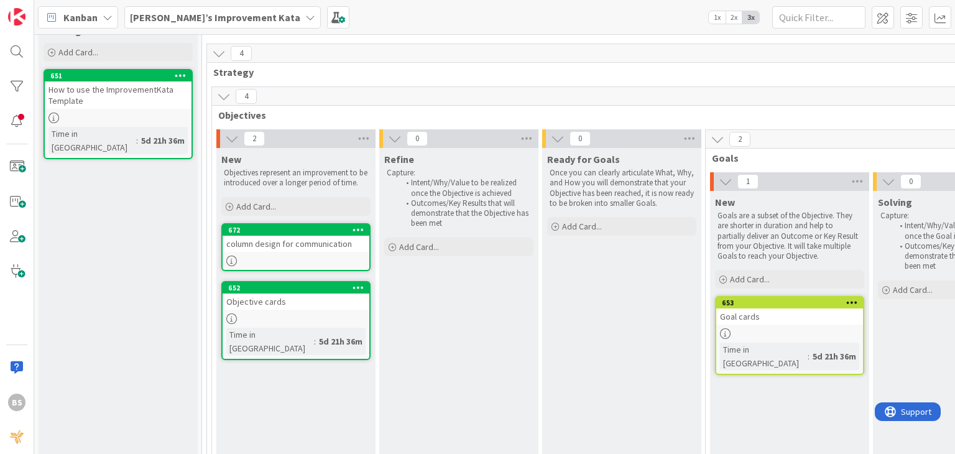
click at [275, 252] on link "672 column design for communication" at bounding box center [295, 247] width 149 height 48
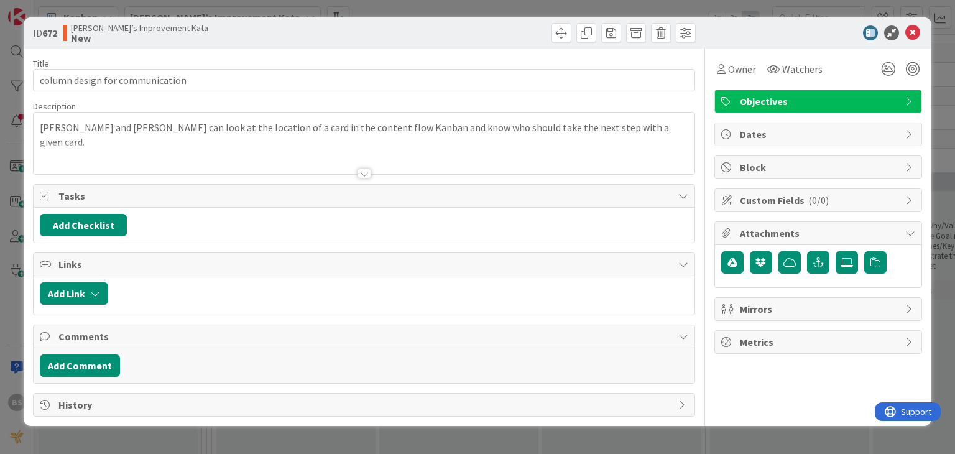
click at [609, 135] on div "[PERSON_NAME] and [PERSON_NAME] can look at the location of a card in the conte…" at bounding box center [364, 144] width 660 height 62
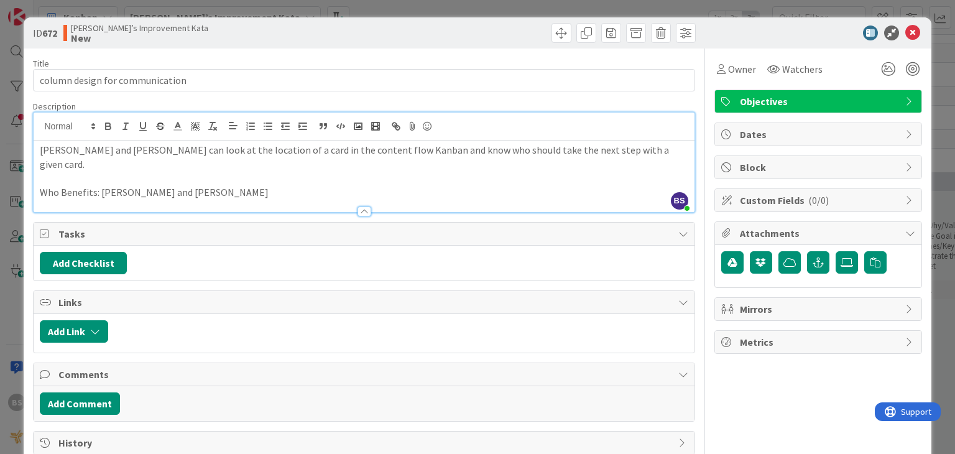
click at [60, 185] on p "Who Benefits: [PERSON_NAME] and [PERSON_NAME]" at bounding box center [364, 192] width 648 height 14
click at [131, 185] on p "Benefits: [PERSON_NAME] and [PERSON_NAME]" at bounding box center [364, 192] width 648 height 14
click at [162, 185] on p "Benefits: [PERSON_NAME] and [PERSON_NAME]" at bounding box center [364, 192] width 648 height 14
click at [152, 185] on p "Benefits: [PERSON_NAME] and [PERSON_NAME] cna begin work without checking in wi…" at bounding box center [364, 192] width 648 height 14
click at [551, 185] on p "Benefits: [PERSON_NAME] and [PERSON_NAME] can begin work without checking in wi…" at bounding box center [364, 192] width 648 height 14
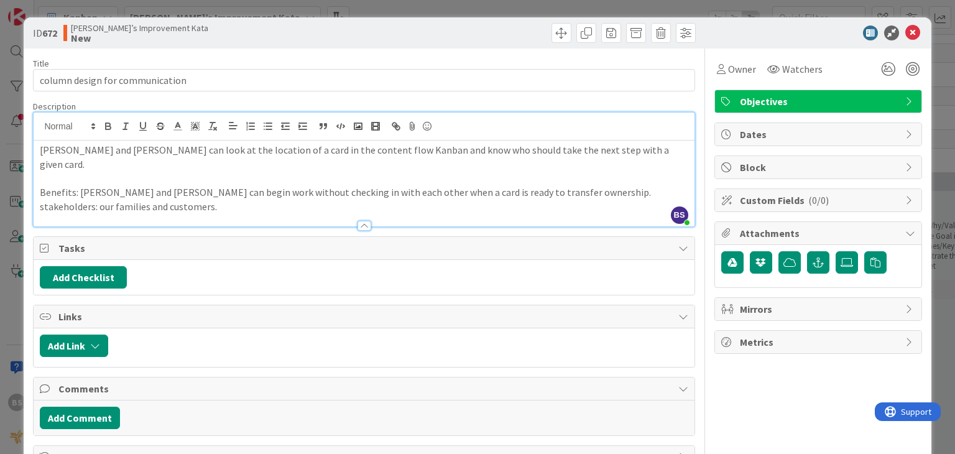
click at [90, 195] on p "Benefits: [PERSON_NAME] and [PERSON_NAME] can begin work without checking in wi…" at bounding box center [364, 199] width 648 height 28
click at [124, 190] on p "Benefits: [PERSON_NAME] and [PERSON_NAME] can begin work without checking in wi…" at bounding box center [364, 199] width 648 height 28
click at [204, 188] on p "Benefits: [PERSON_NAME] and [PERSON_NAME] can begin work without checking in wi…" at bounding box center [364, 199] width 648 height 28
drag, startPoint x: 140, startPoint y: 176, endPoint x: 81, endPoint y: 180, distance: 58.6
click at [81, 185] on p "Benefits: [PERSON_NAME] and [PERSON_NAME] can begin work without checking in wi…" at bounding box center [364, 199] width 648 height 28
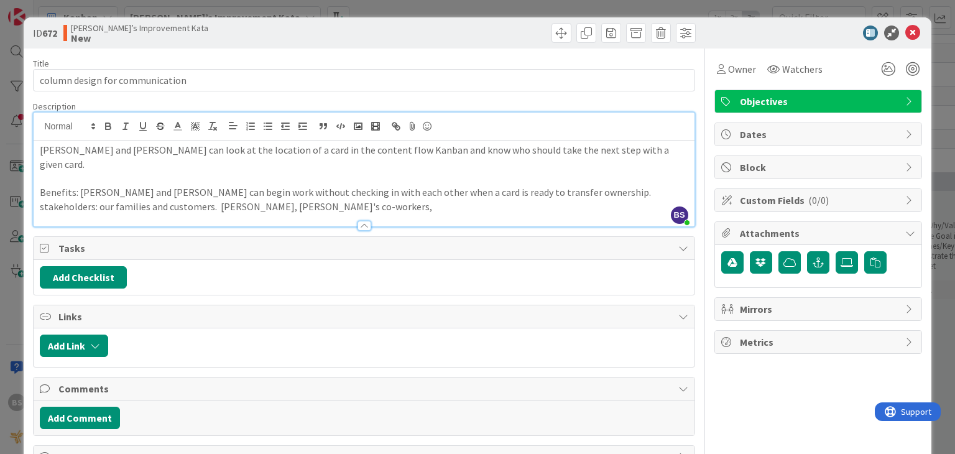
click at [199, 193] on p "Benefits: [PERSON_NAME] and [PERSON_NAME] can begin work without checking in wi…" at bounding box center [364, 199] width 648 height 28
click at [905, 38] on icon at bounding box center [912, 32] width 15 height 15
